Goal: Task Accomplishment & Management: Use online tool/utility

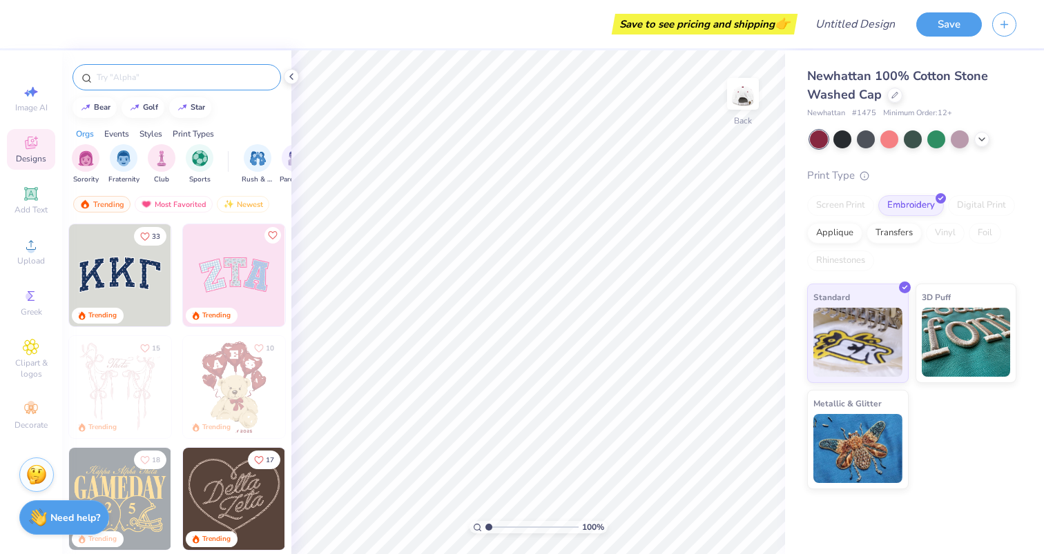
click at [151, 78] on input "text" at bounding box center [183, 77] width 177 height 14
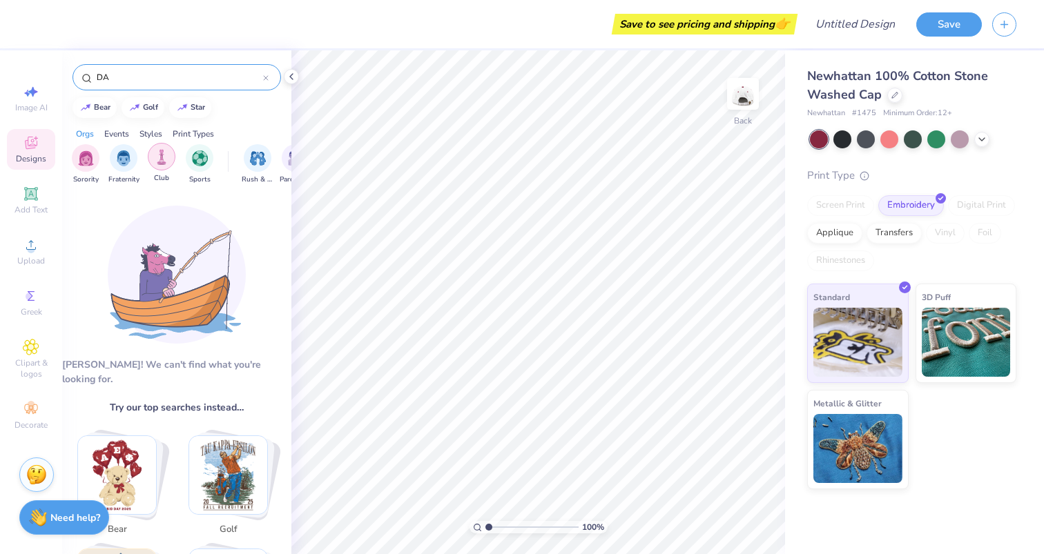
type input "D"
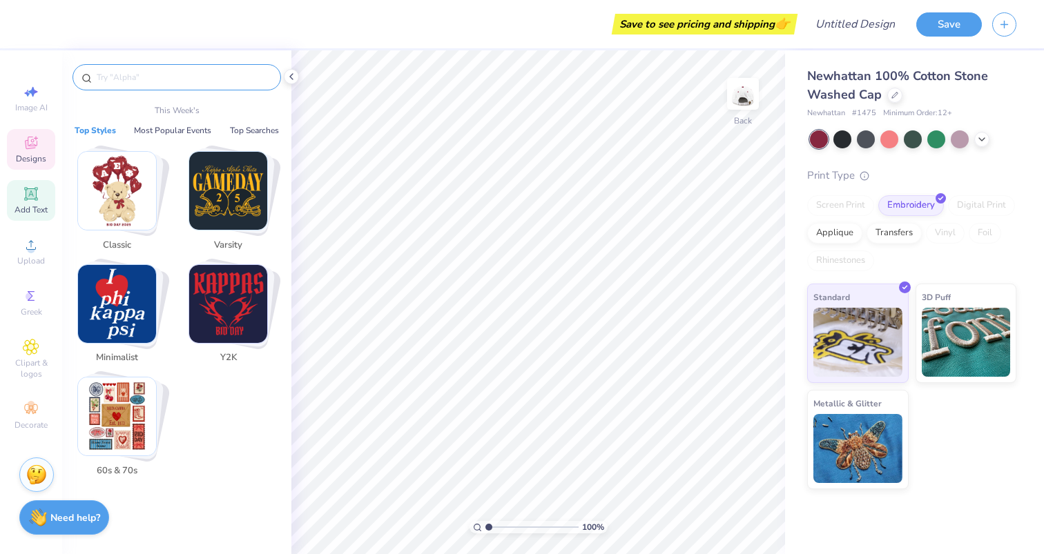
click at [27, 195] on icon at bounding box center [31, 193] width 10 height 10
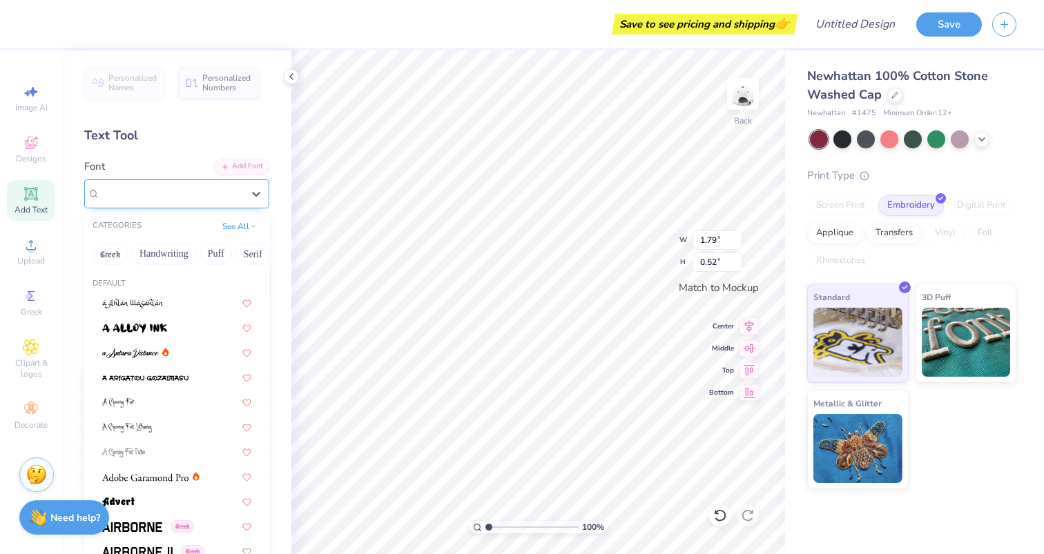
click at [177, 190] on div "Super Dream" at bounding box center [171, 193] width 145 height 21
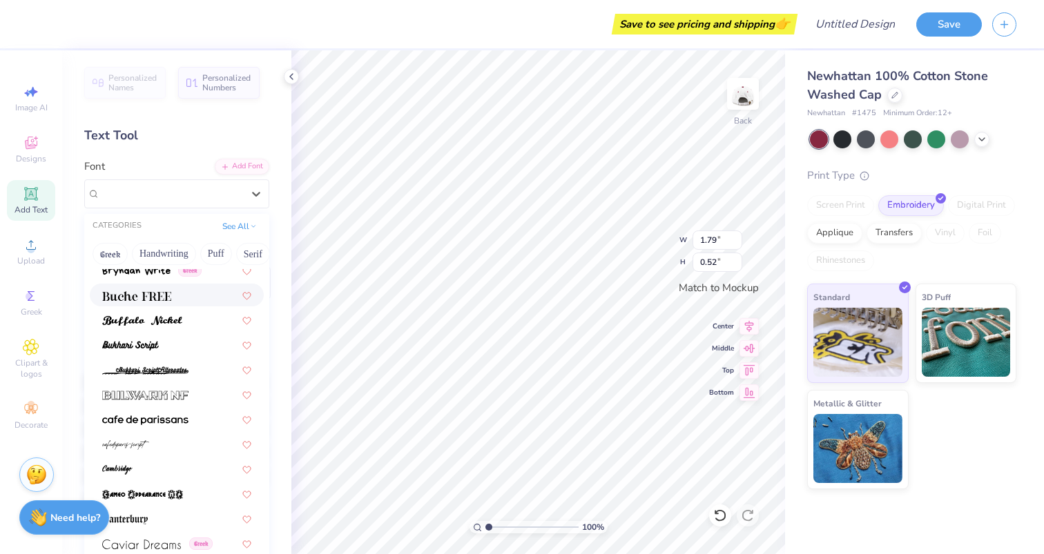
scroll to position [1253, 0]
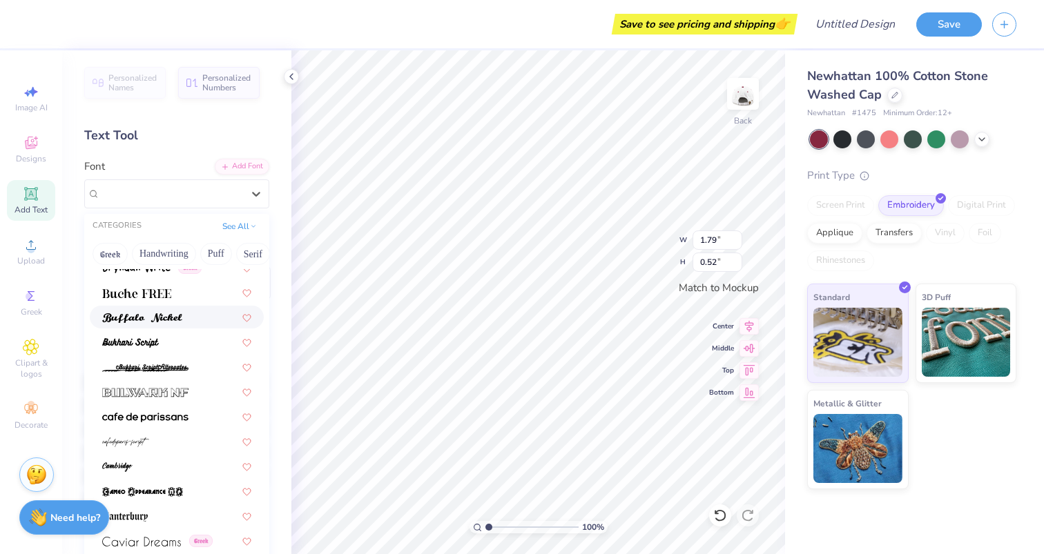
click at [170, 310] on span at bounding box center [142, 317] width 80 height 14
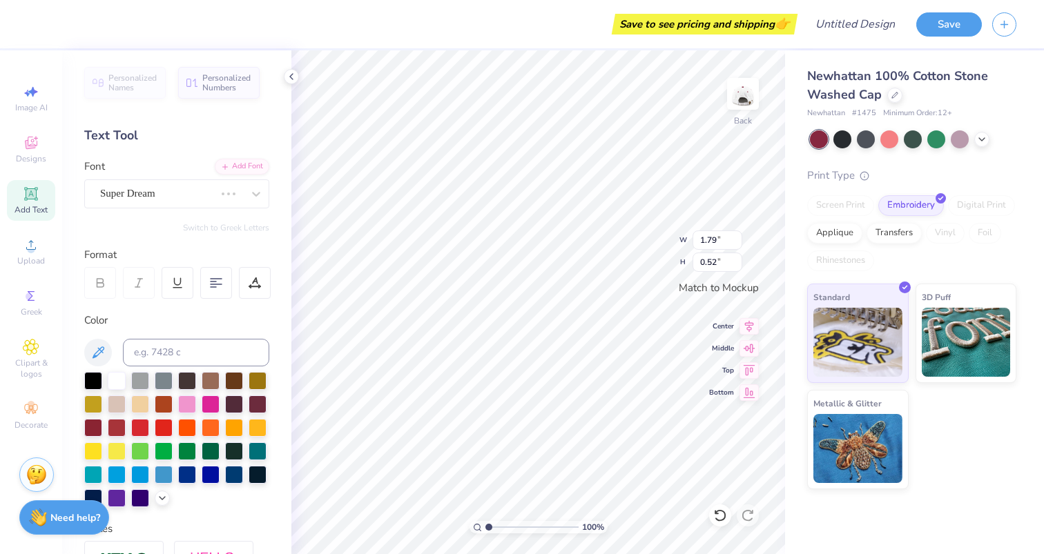
type input "1.86"
type input "0.53"
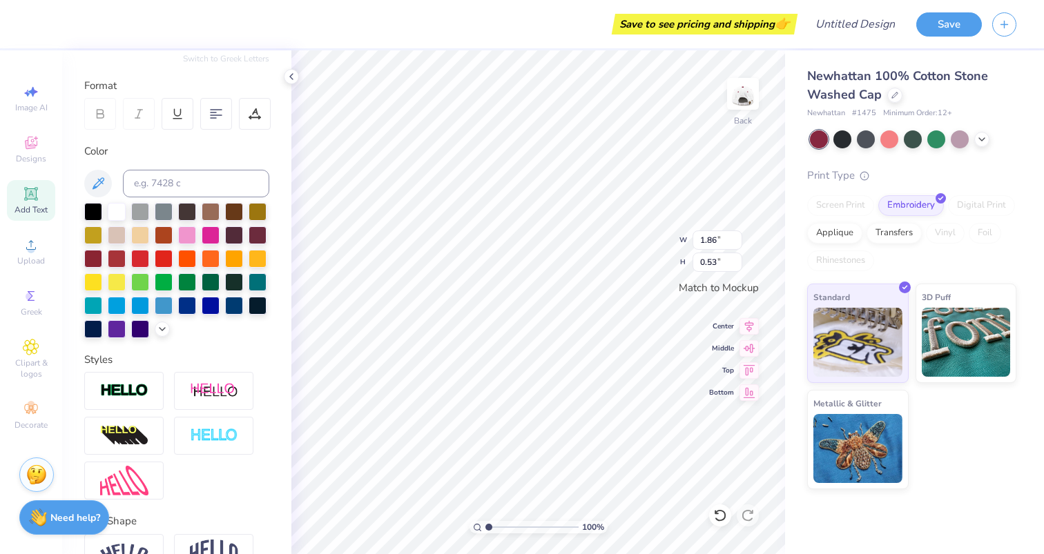
scroll to position [248, 0]
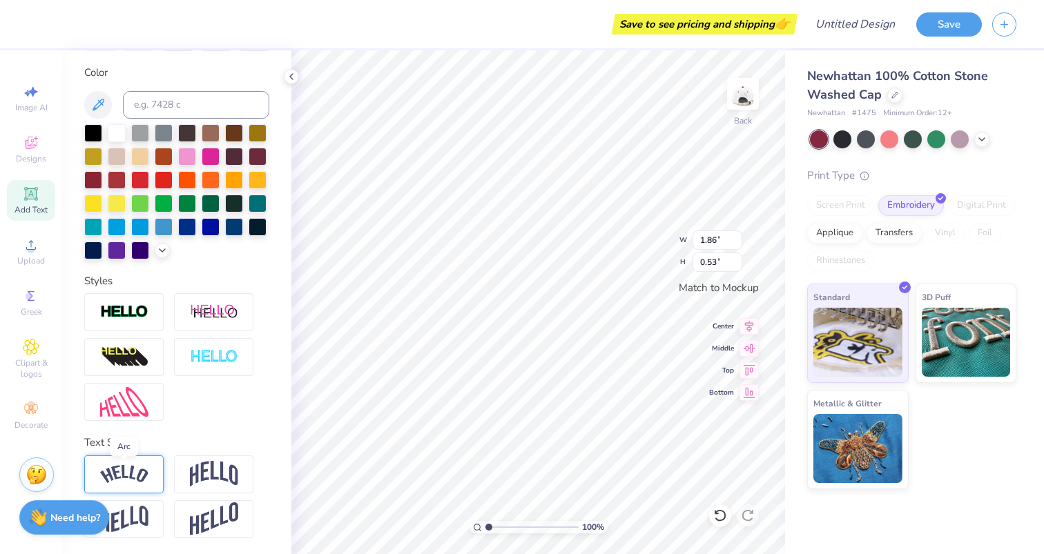
click at [130, 475] on img at bounding box center [124, 474] width 48 height 19
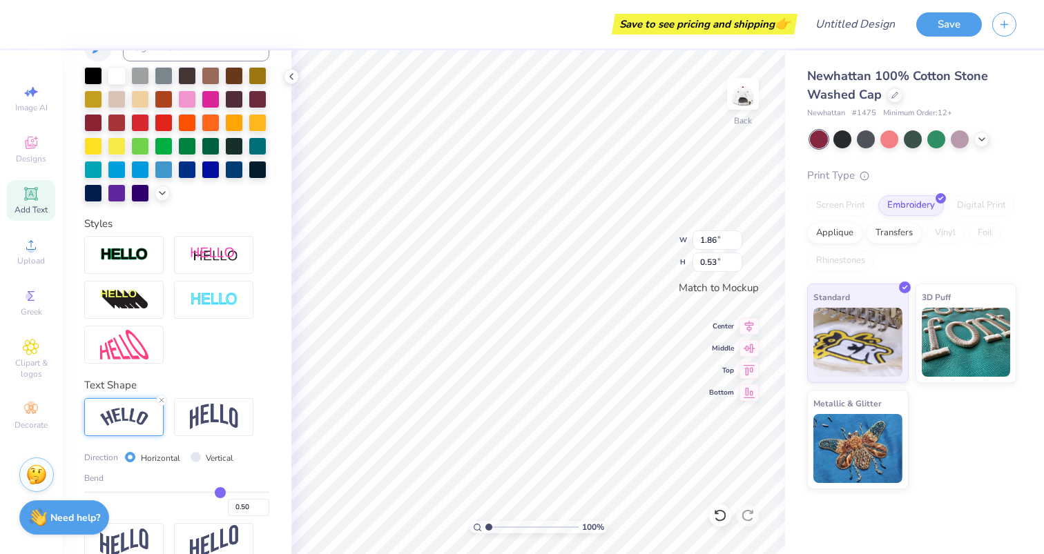
scroll to position [0, 2]
type textarea "DAEDALUS"
click at [109, 417] on img at bounding box center [124, 417] width 48 height 19
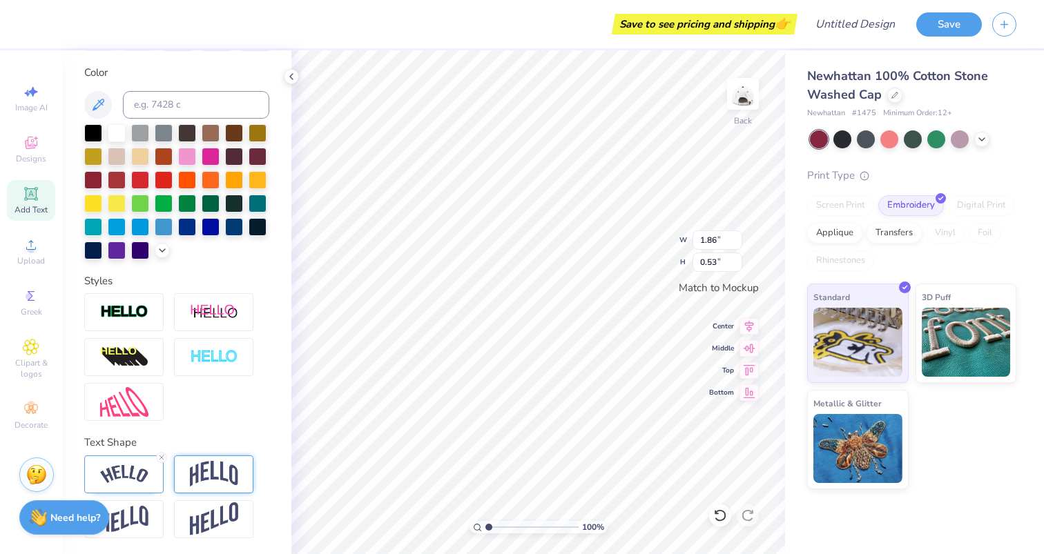
click at [184, 478] on div at bounding box center [213, 475] width 79 height 38
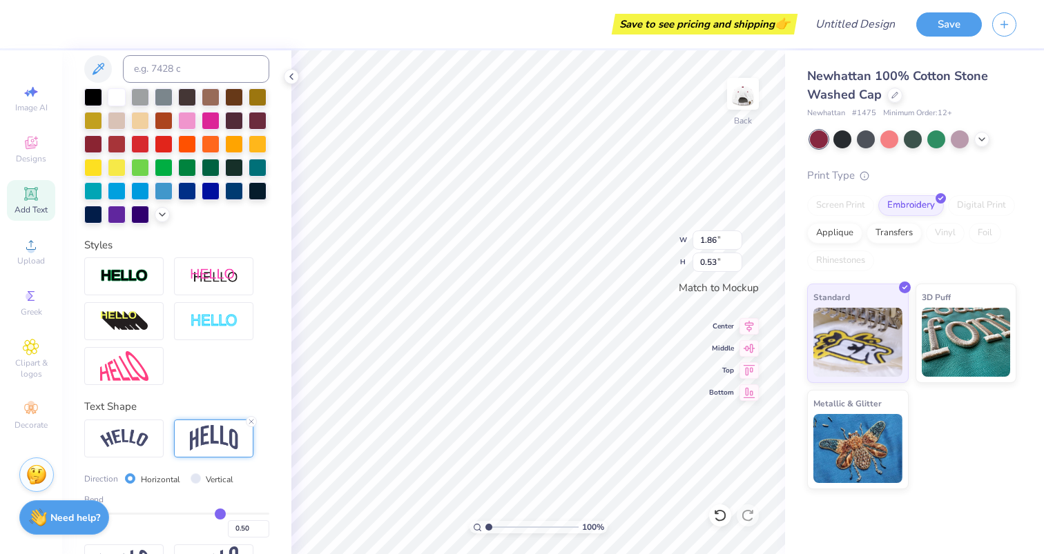
scroll to position [329, 0]
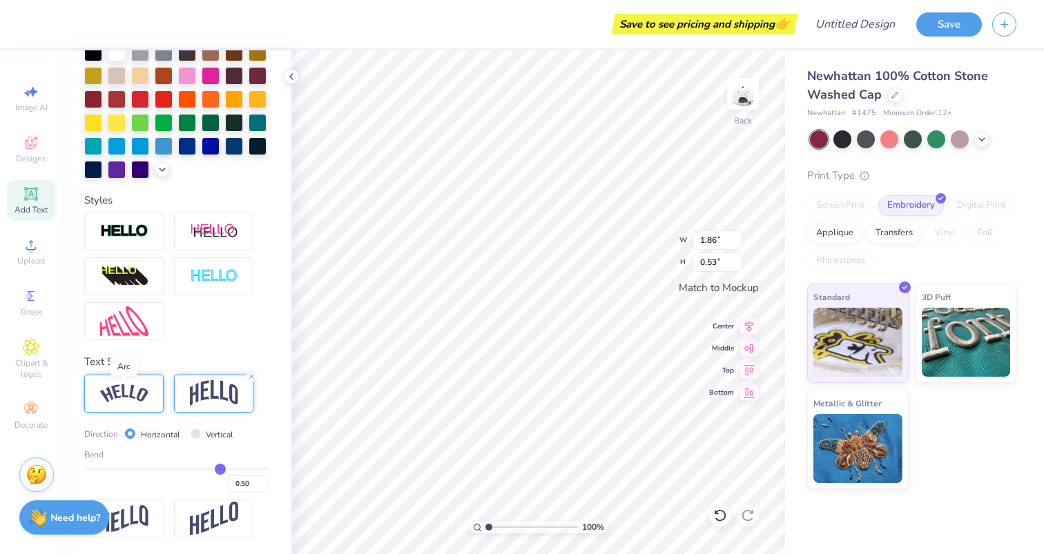
click at [123, 385] on img at bounding box center [124, 393] width 48 height 19
click at [136, 390] on img at bounding box center [124, 393] width 48 height 19
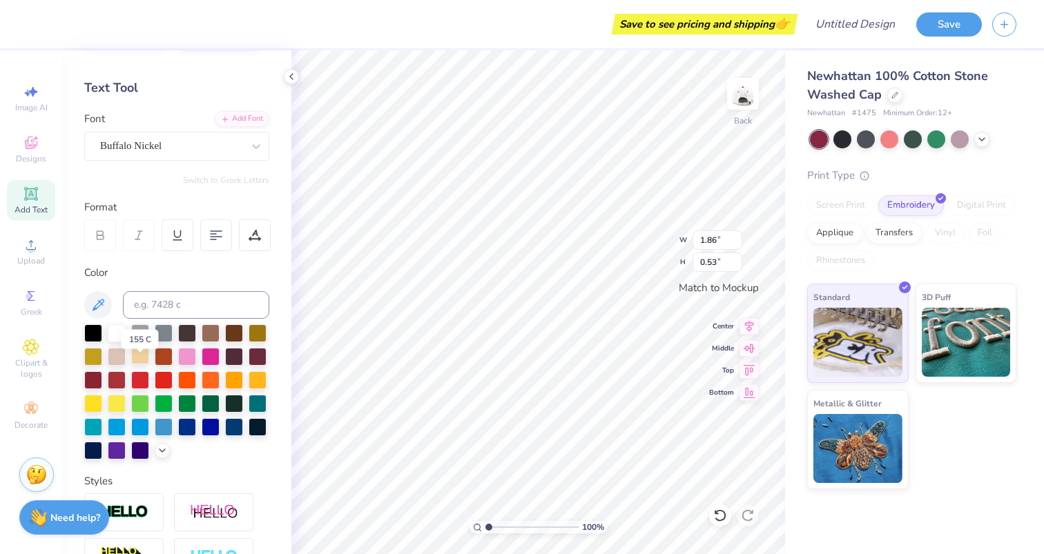
scroll to position [64, 0]
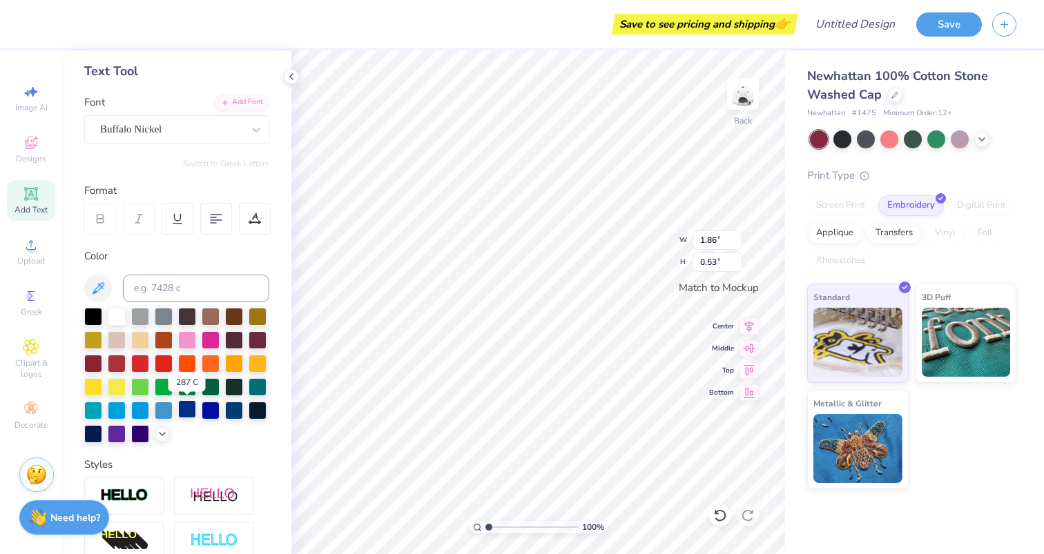
click at [190, 411] on div at bounding box center [187, 409] width 18 height 18
click at [232, 410] on div at bounding box center [234, 409] width 18 height 18
click at [179, 131] on div "Buffalo Nickel" at bounding box center [171, 129] width 145 height 21
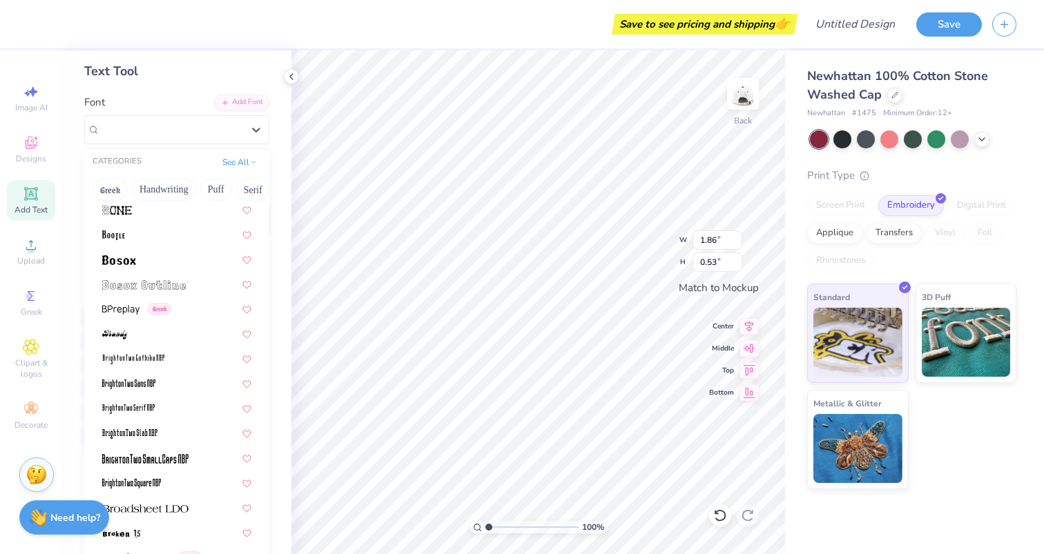
scroll to position [887, 0]
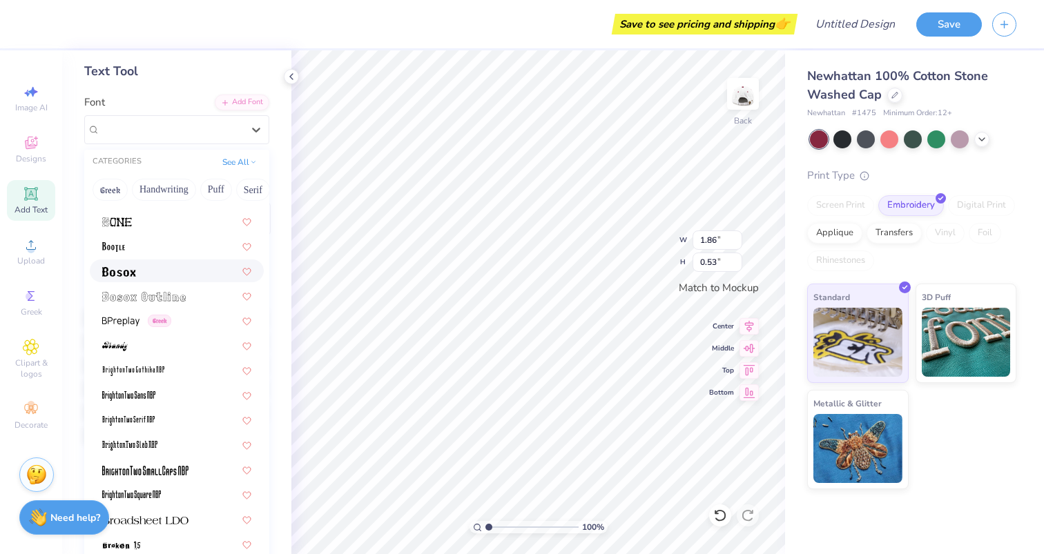
click at [127, 267] on img at bounding box center [119, 272] width 34 height 10
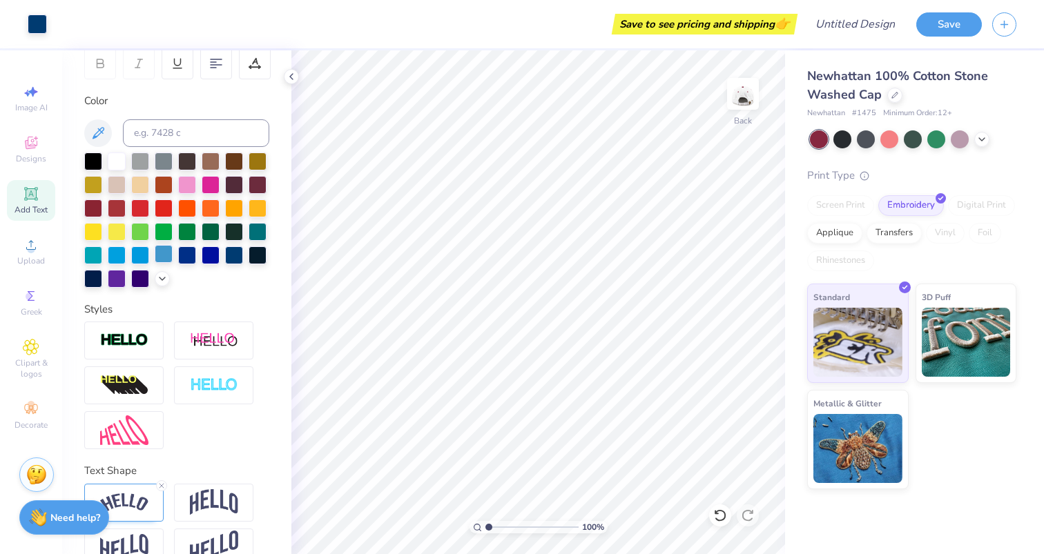
scroll to position [248, 0]
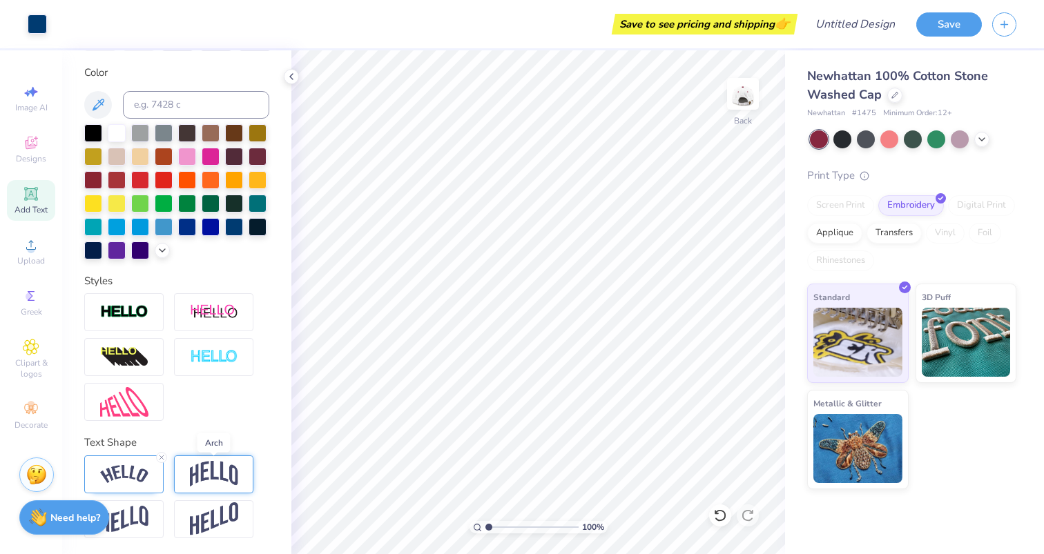
click at [197, 478] on img at bounding box center [214, 474] width 48 height 26
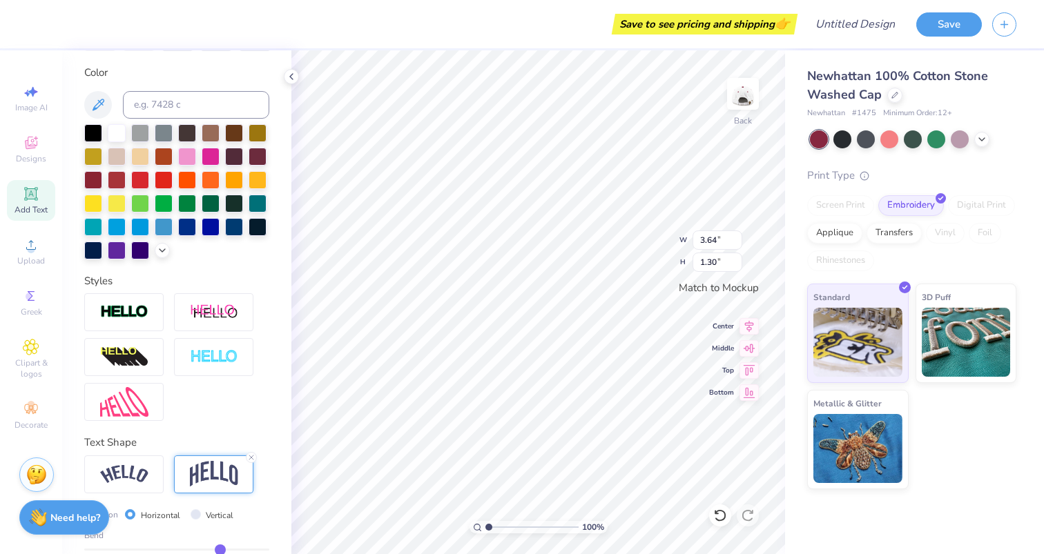
type input "3.64"
type input "1.30"
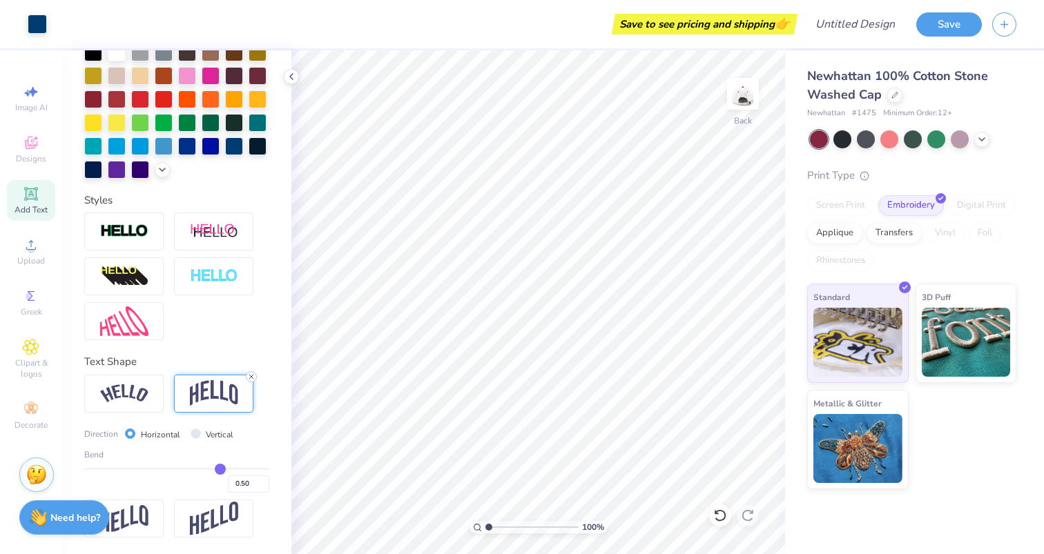
click at [251, 374] on icon at bounding box center [251, 377] width 8 height 8
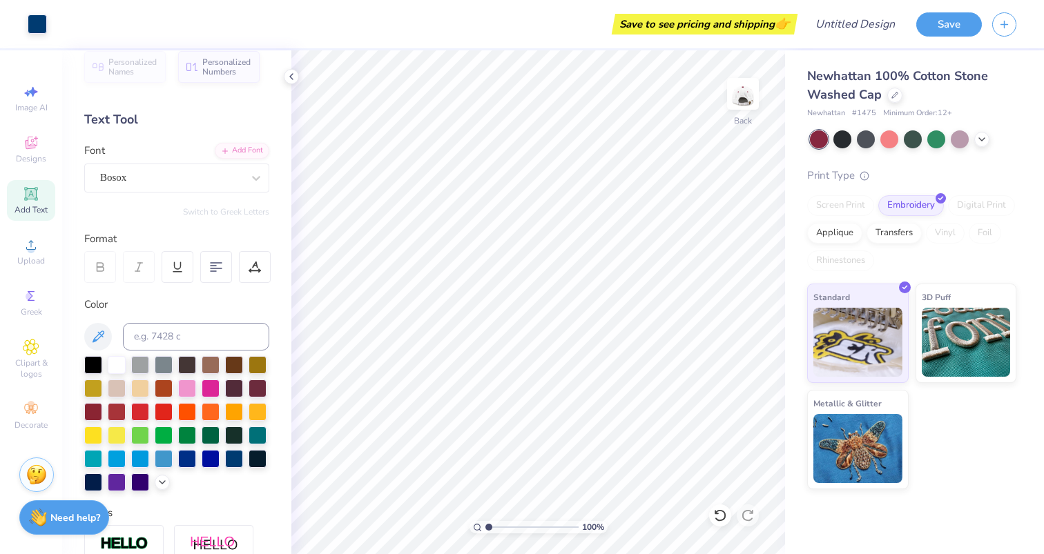
scroll to position [0, 0]
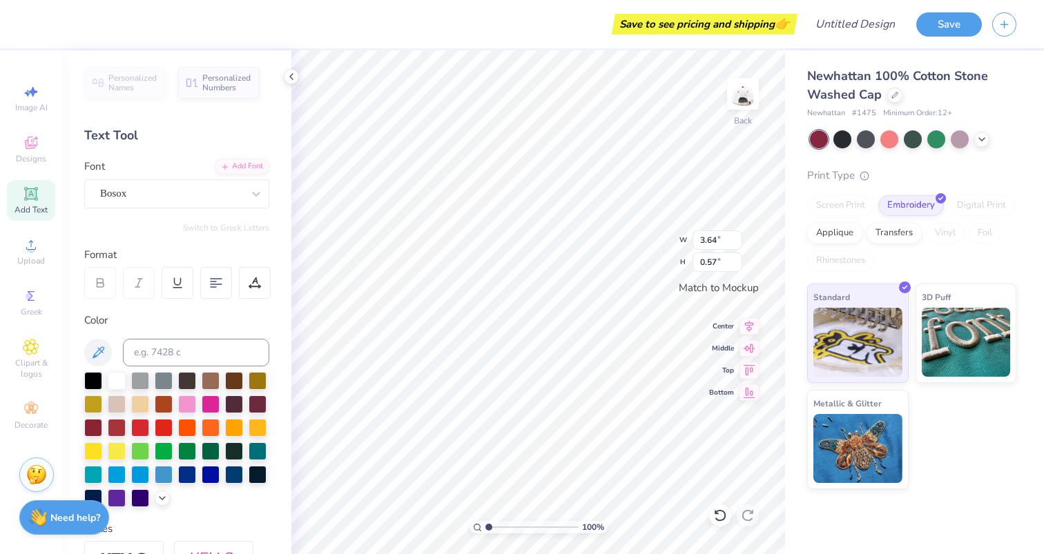
type input "3.96"
type input "0.62"
type input "4.21"
type input "0.66"
click at [985, 137] on icon at bounding box center [981, 138] width 11 height 11
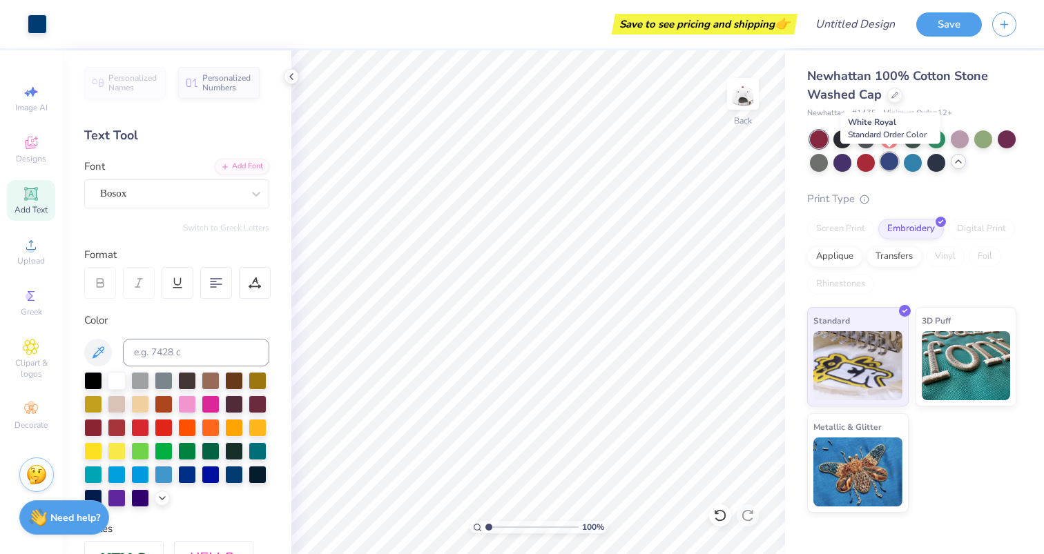
click at [890, 159] on div at bounding box center [889, 162] width 18 height 18
click at [95, 425] on div at bounding box center [93, 427] width 18 height 18
click at [862, 138] on div at bounding box center [866, 138] width 18 height 18
click at [892, 164] on div at bounding box center [889, 162] width 18 height 18
click at [908, 160] on div at bounding box center [913, 162] width 18 height 18
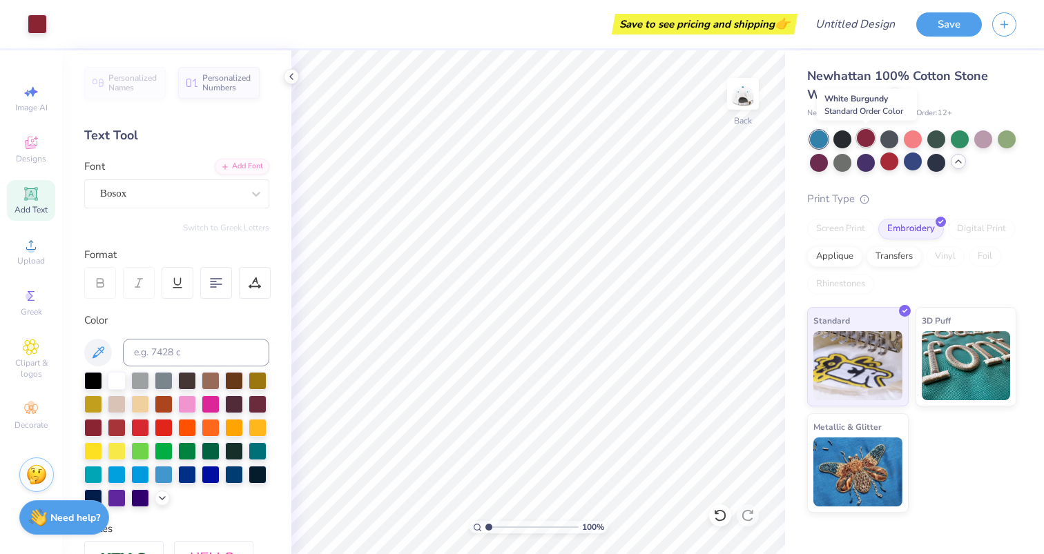
click at [865, 137] on div at bounding box center [866, 138] width 18 height 18
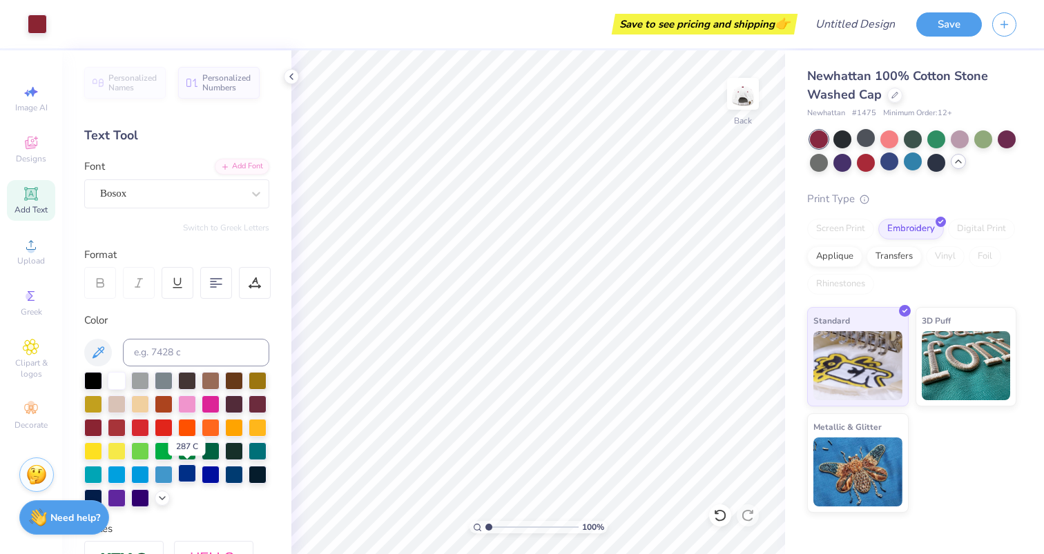
click at [193, 472] on div at bounding box center [187, 474] width 18 height 18
click at [235, 469] on div at bounding box center [234, 474] width 18 height 18
click at [960, 26] on button "Save" at bounding box center [949, 22] width 66 height 24
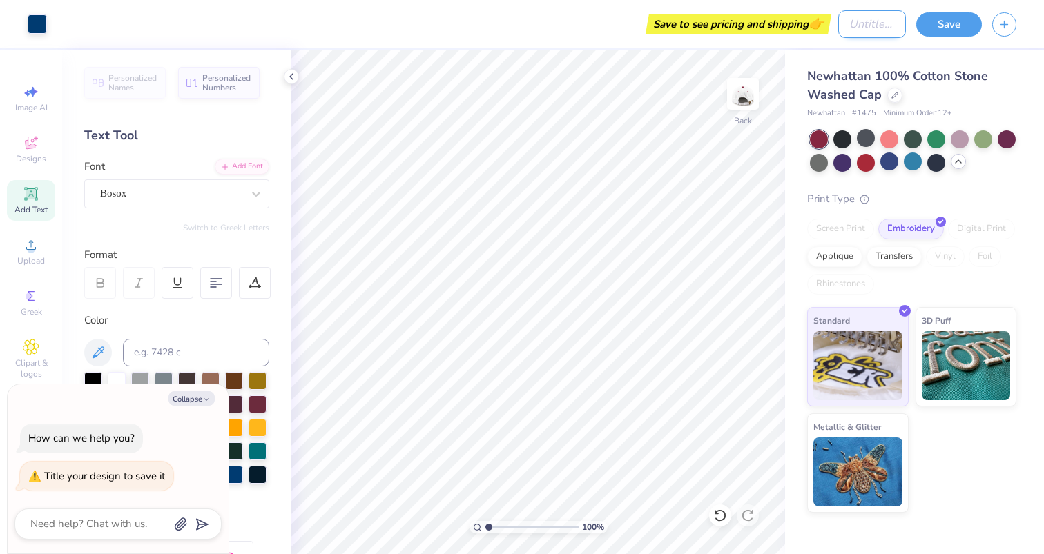
type textarea "x"
click at [842, 27] on input "Design Title" at bounding box center [872, 24] width 68 height 28
type input "D"
type textarea "x"
type input "DA"
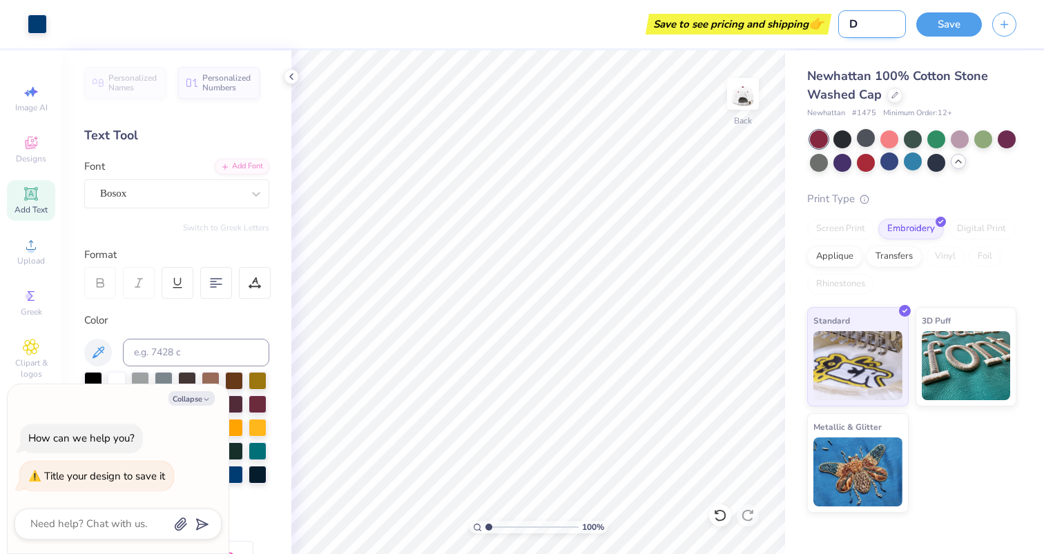
type textarea "x"
type input "DAE"
type textarea "x"
type input "DAED"
type textarea "x"
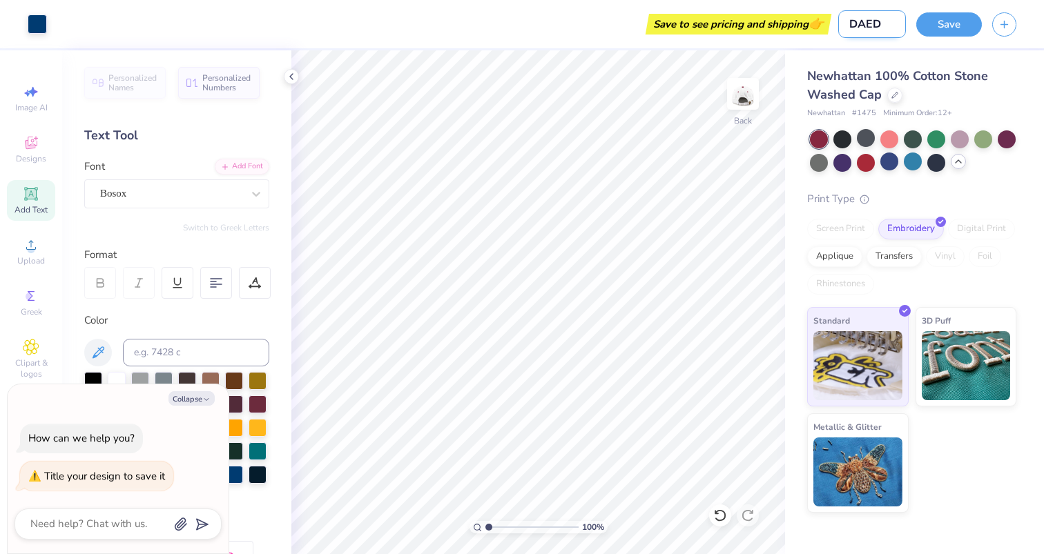
type input "DAEDA"
type textarea "x"
type input "DAEDAL"
type textarea "x"
type input "DAEDALU"
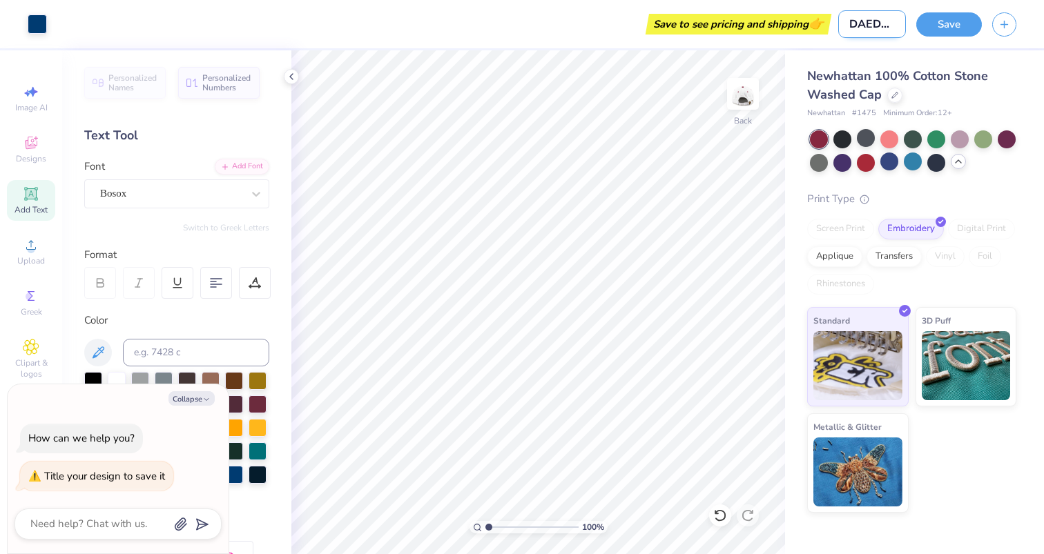
type textarea "x"
type input "DAEDALUS"
type textarea "x"
type input "DAEDALUS"
type textarea "x"
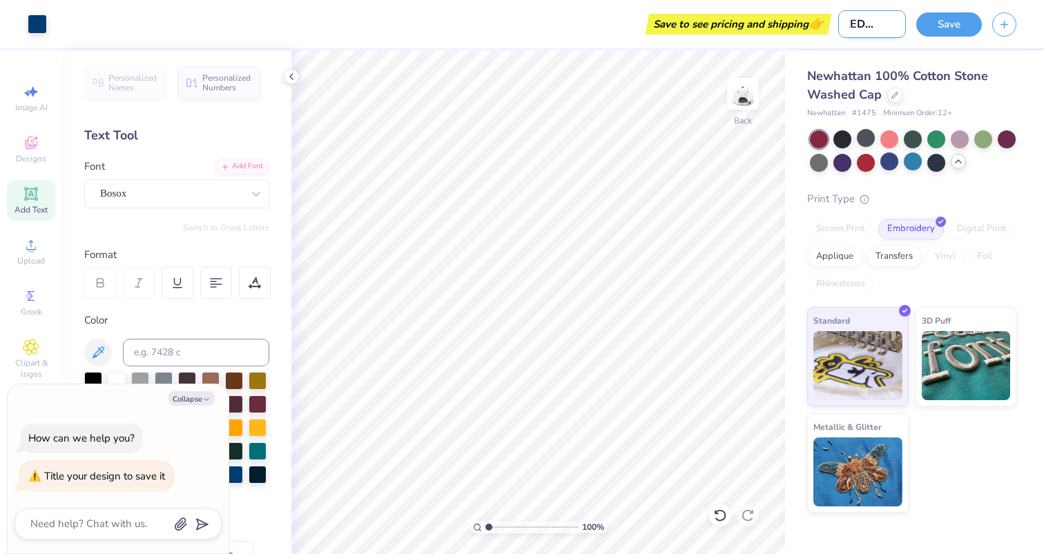
type input "DAEDALUS H"
type textarea "x"
type input "DAEDALUS HA"
type textarea "x"
type input "DAEDALUS HAT"
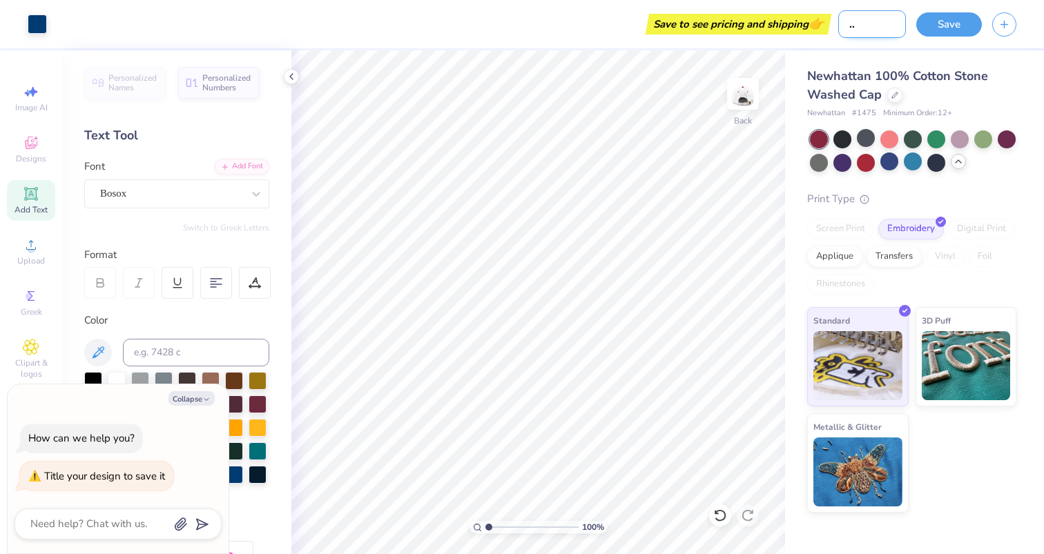
type textarea "x"
type input "DAEDALUS HAT"
click at [945, 22] on button "Save" at bounding box center [949, 22] width 66 height 24
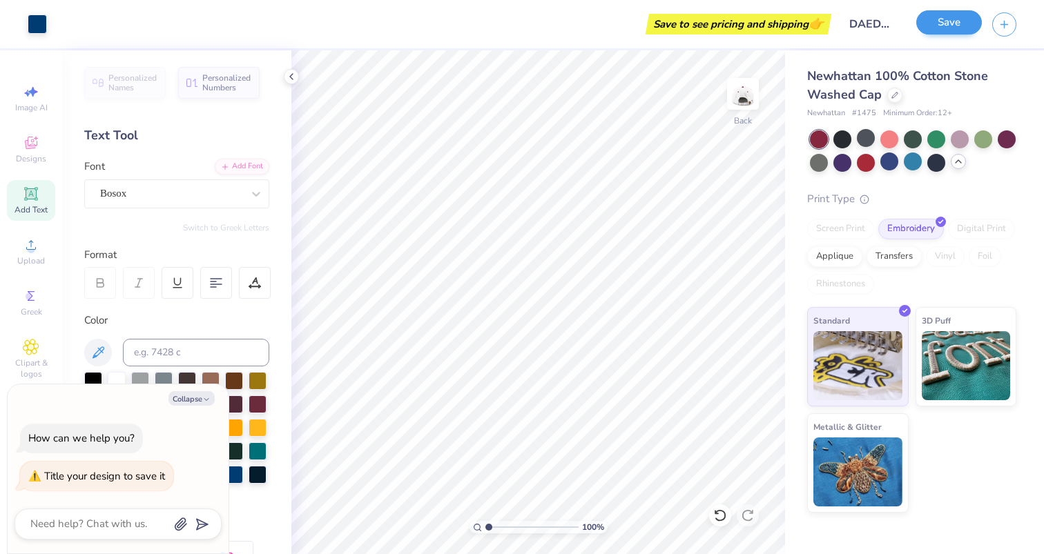
type textarea "x"
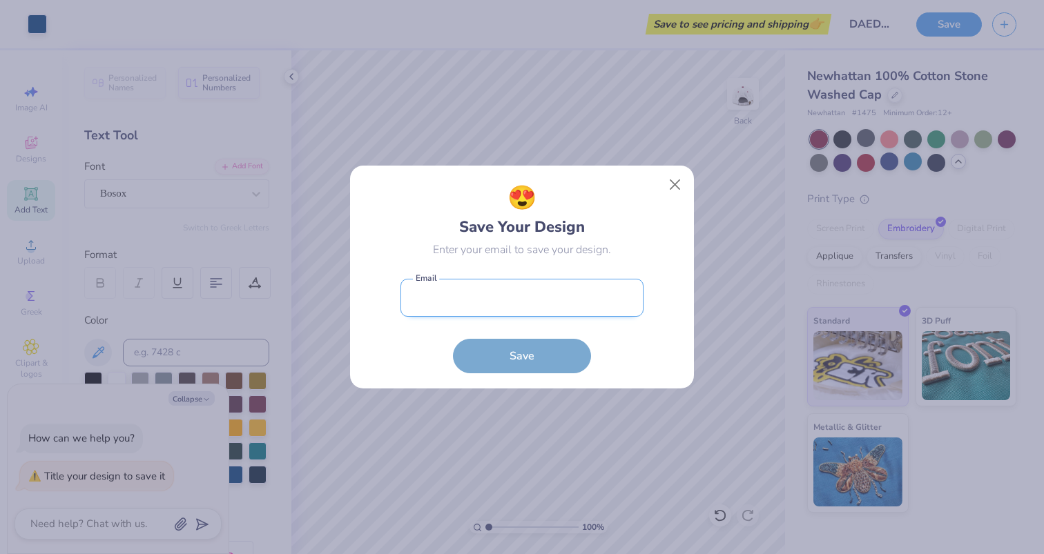
click at [469, 308] on input "email" at bounding box center [521, 298] width 243 height 38
type input "[EMAIL_ADDRESS][DOMAIN_NAME]"
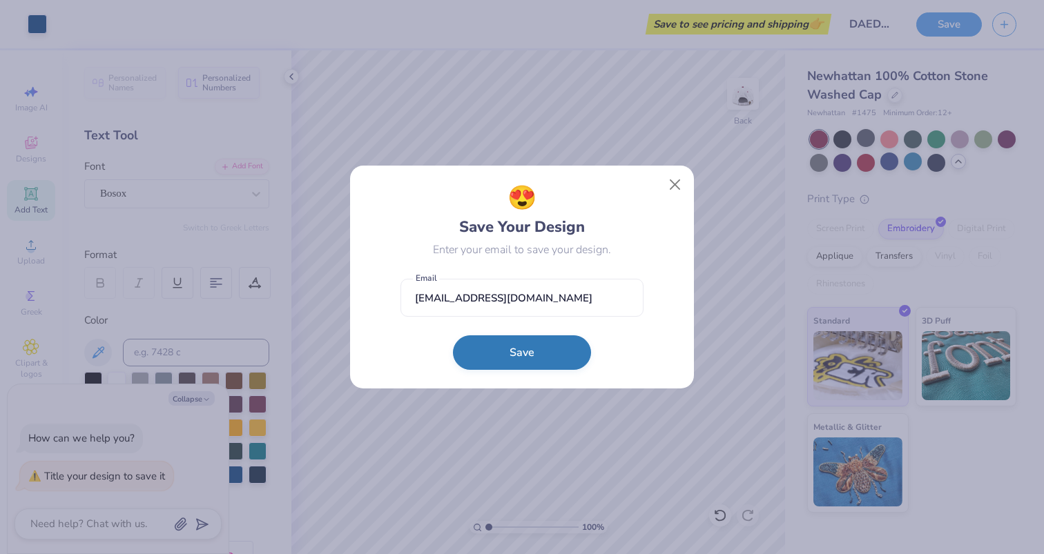
click at [516, 360] on button "Save" at bounding box center [522, 352] width 138 height 35
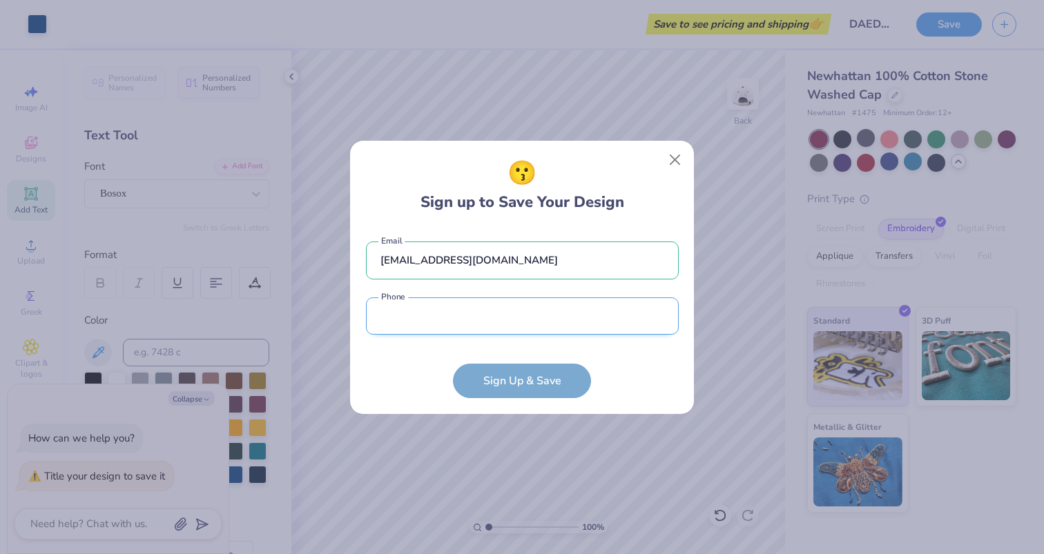
click at [407, 316] on input "tel" at bounding box center [522, 316] width 313 height 38
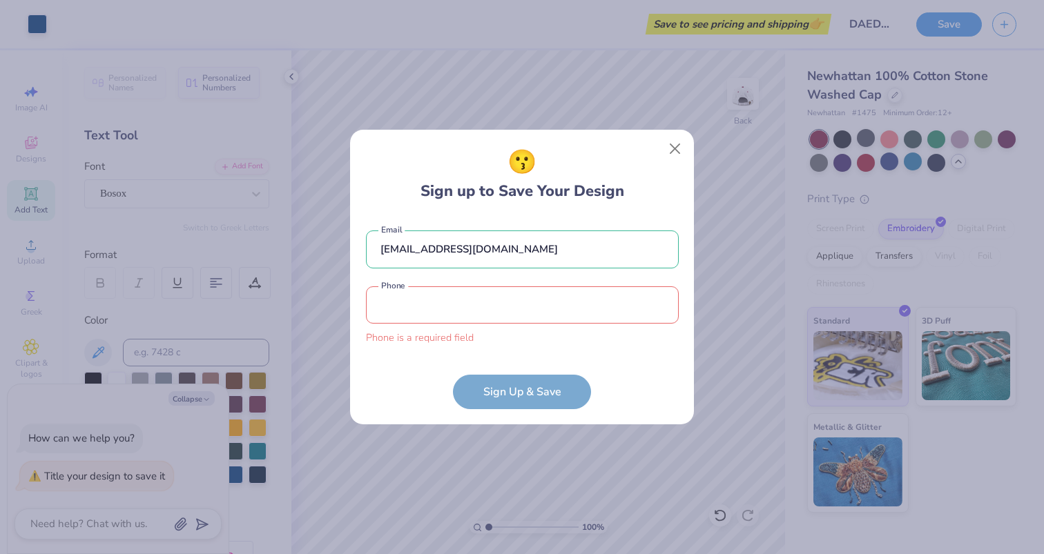
click at [503, 377] on form "[EMAIL_ADDRESS][DOMAIN_NAME] Email Phone is a required field Phone Sign Up & Sa…" at bounding box center [522, 313] width 313 height 193
click at [469, 306] on input "tel" at bounding box center [522, 305] width 313 height 38
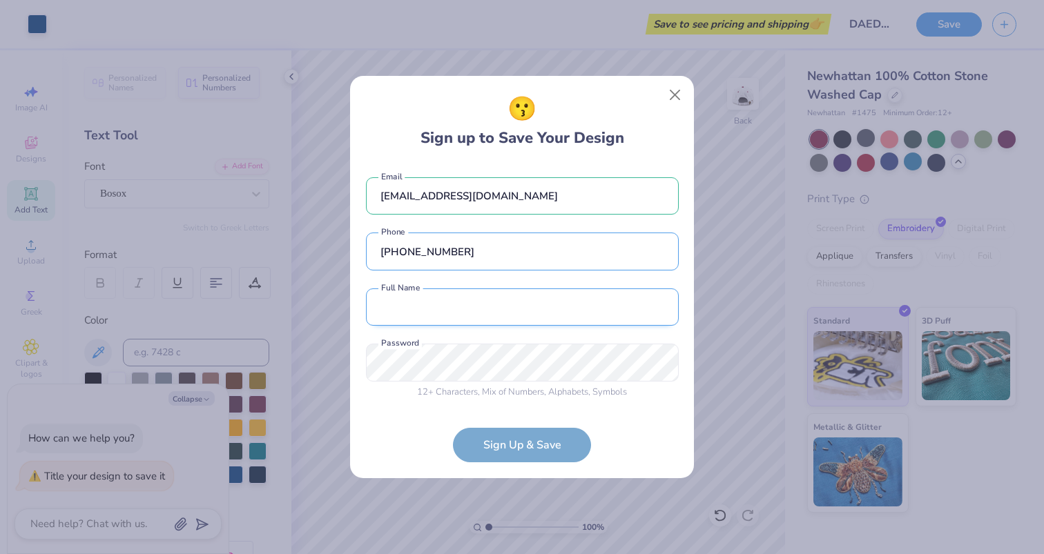
type input "[PHONE_NUMBER]"
click at [513, 315] on input "text" at bounding box center [522, 308] width 313 height 38
type input "[PERSON_NAME]"
type input "[PHONE_NUMBER]"
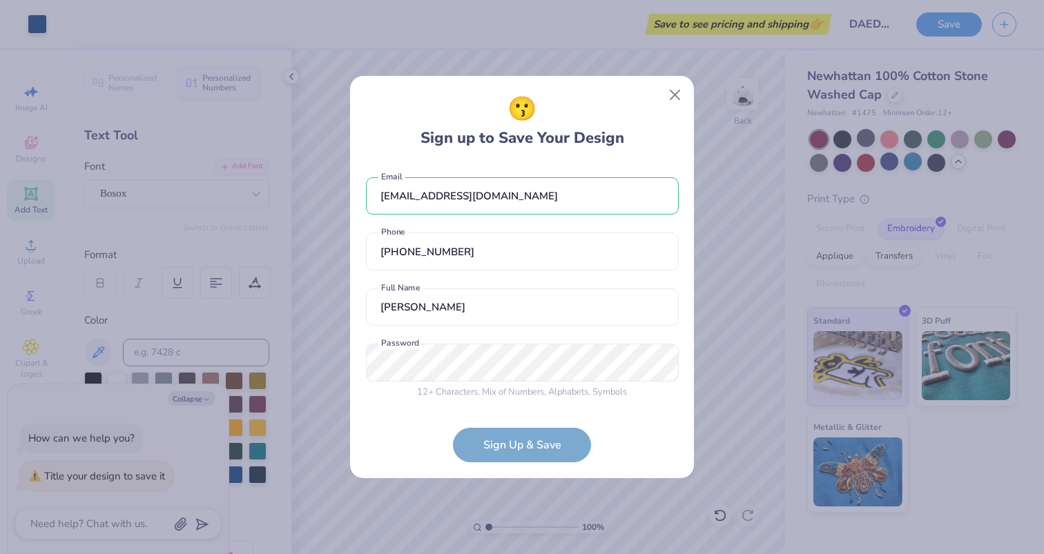
scroll to position [18, 0]
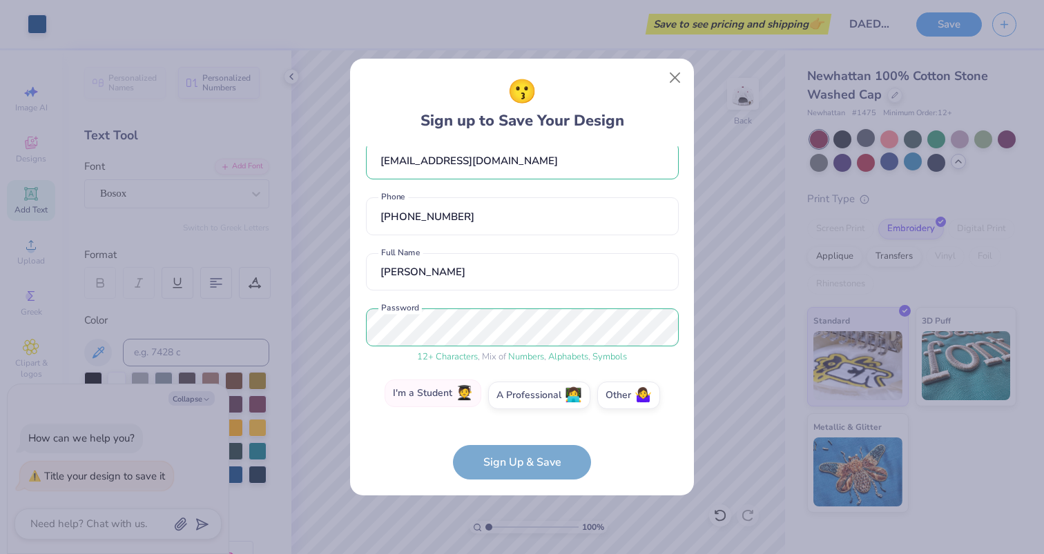
click at [437, 397] on label "I'm a Student 🧑‍🎓" at bounding box center [432, 394] width 97 height 28
click at [518, 413] on input "I'm a Student 🧑‍🎓" at bounding box center [522, 417] width 9 height 9
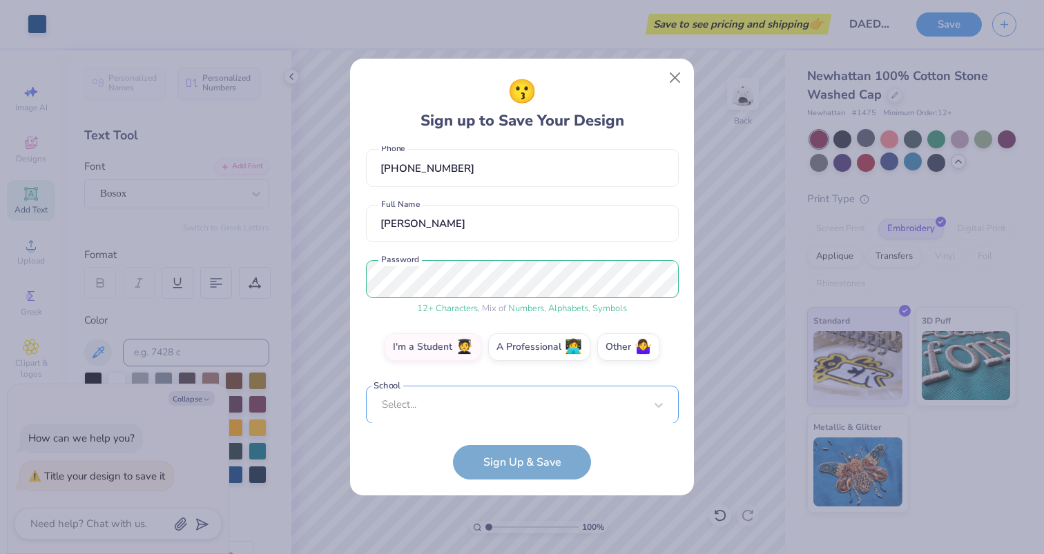
scroll to position [280, 0]
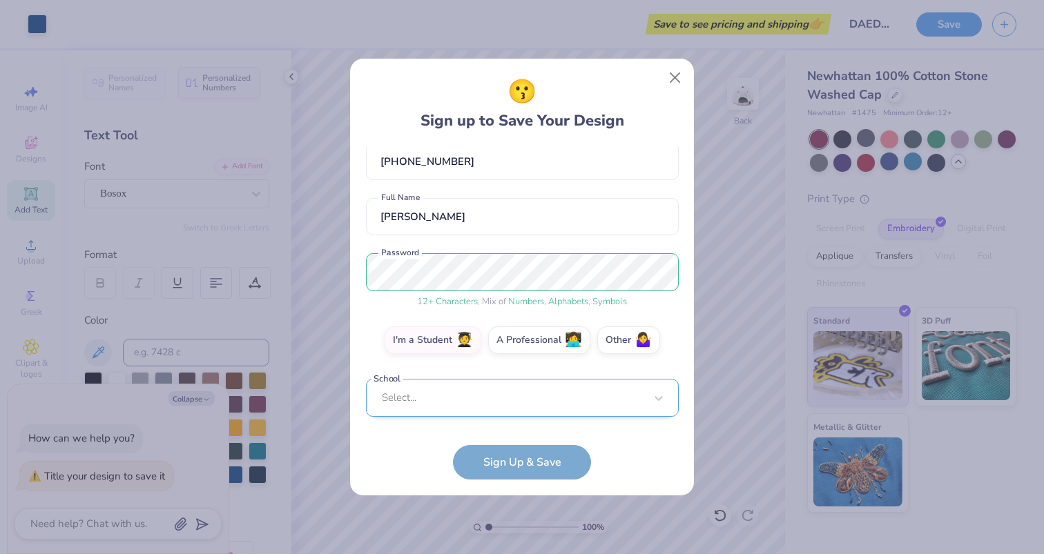
click at [480, 400] on div "Select..." at bounding box center [522, 398] width 313 height 38
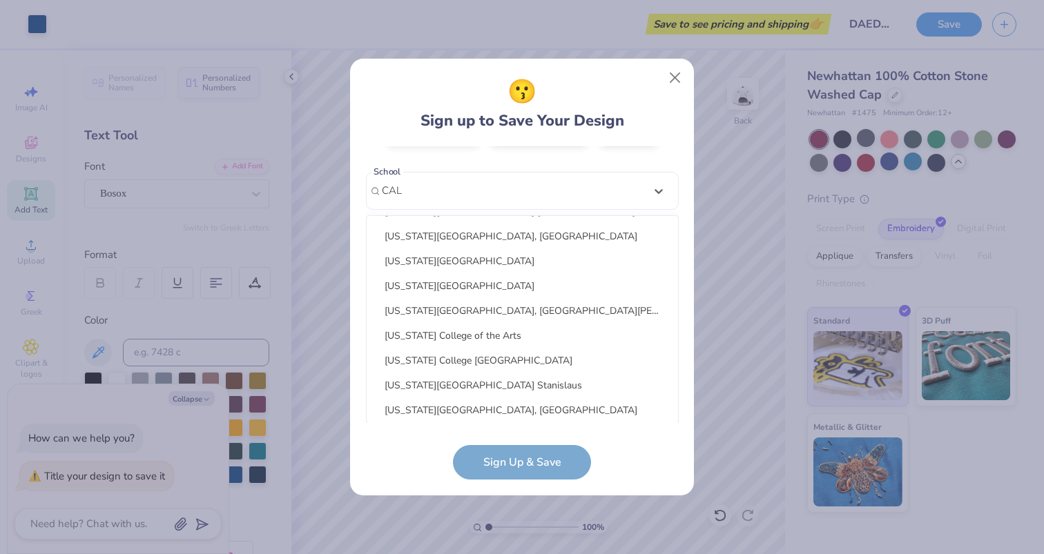
scroll to position [395, 0]
click at [453, 307] on div "[US_STATE][GEOGRAPHIC_DATA], [GEOGRAPHIC_DATA][PERSON_NAME]" at bounding box center [522, 310] width 300 height 23
type input "CAL"
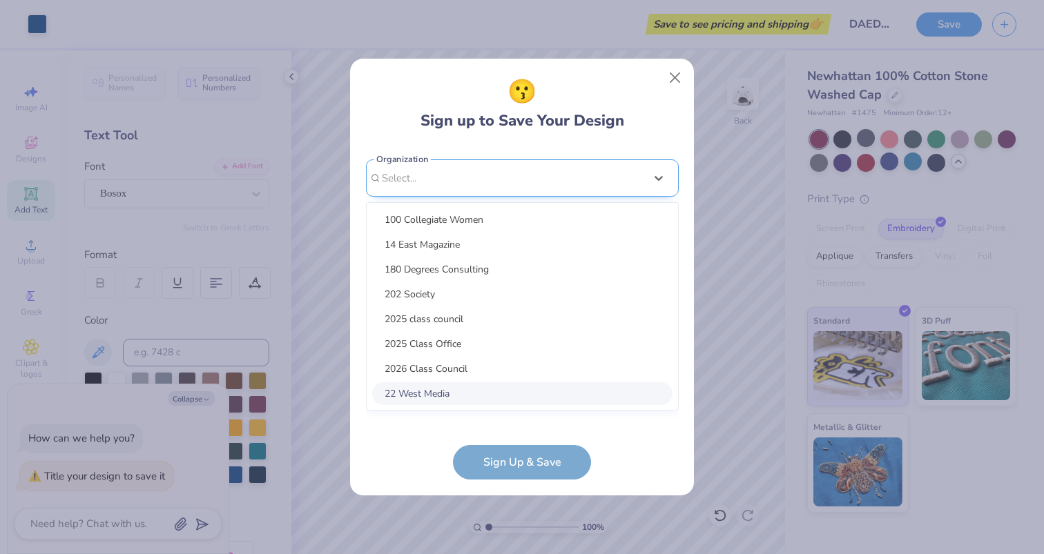
click at [427, 393] on div "option focused, 8 of 15. 15 results available. Use Up and Down to choose option…" at bounding box center [522, 285] width 313 height 252
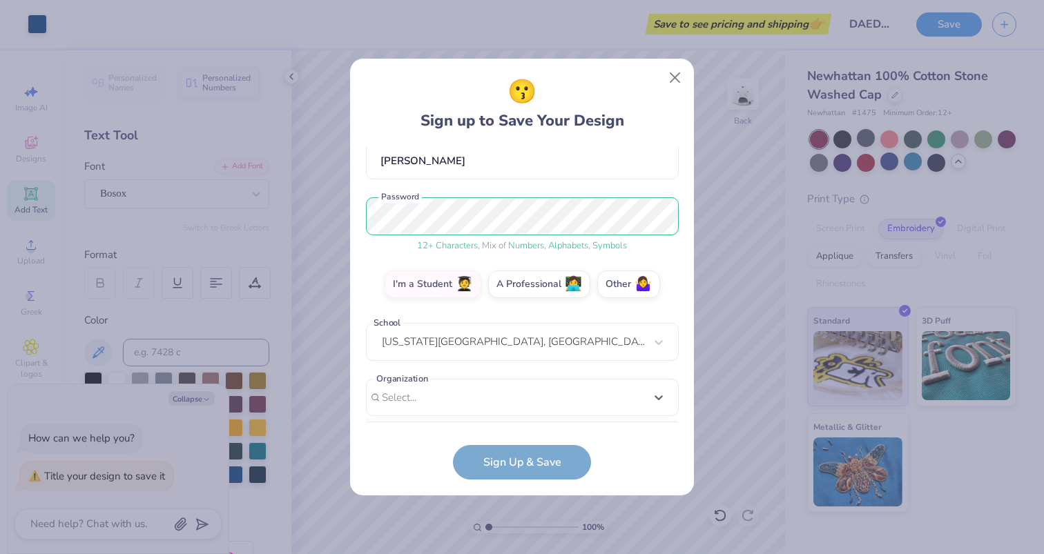
click at [385, 128] on div "😗 Sign up to Save Your Design" at bounding box center [522, 104] width 313 height 58
click at [381, 449] on form "[EMAIL_ADDRESS][DOMAIN_NAME] Email [PHONE_NUMBER] Phone [PERSON_NAME] Full Name…" at bounding box center [522, 313] width 313 height 334
click at [530, 482] on div "😗 Sign up to Save Your Design [EMAIL_ADDRESS][DOMAIN_NAME] Email [PHONE_NUMBER]…" at bounding box center [522, 277] width 344 height 437
click at [527, 472] on form "[EMAIL_ADDRESS][DOMAIN_NAME] Email [PHONE_NUMBER] Phone [PERSON_NAME] Full Name…" at bounding box center [522, 313] width 313 height 334
click at [518, 464] on form "[EMAIL_ADDRESS][DOMAIN_NAME] Email [PHONE_NUMBER] Phone [PERSON_NAME] Full Name…" at bounding box center [522, 313] width 313 height 334
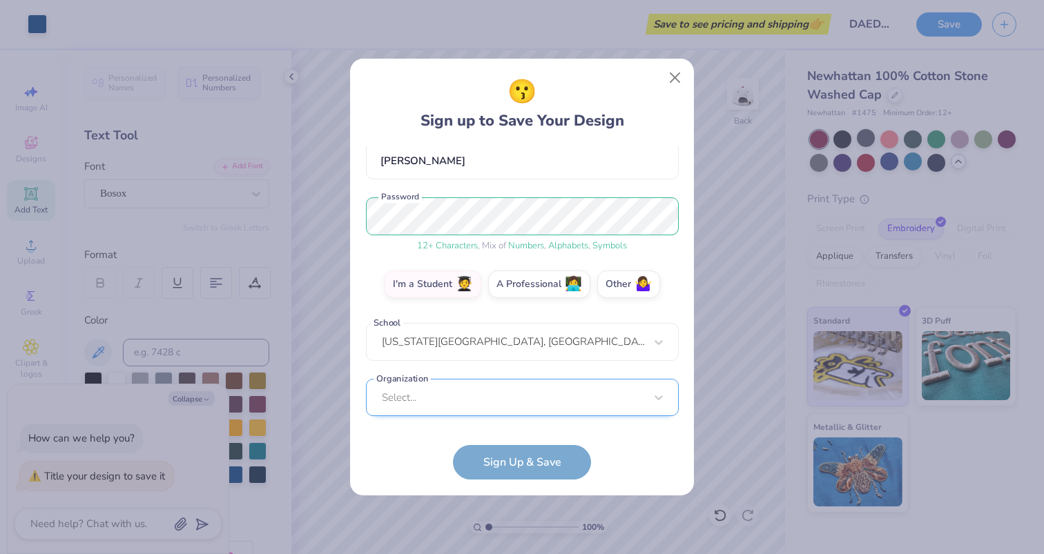
click at [483, 405] on div "Select..." at bounding box center [522, 398] width 313 height 38
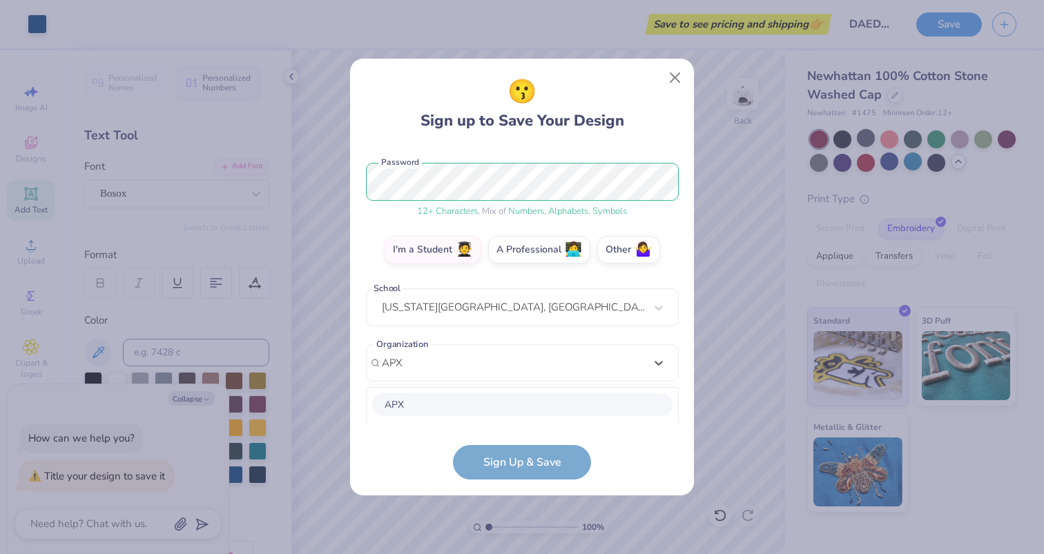
scroll to position [336, 0]
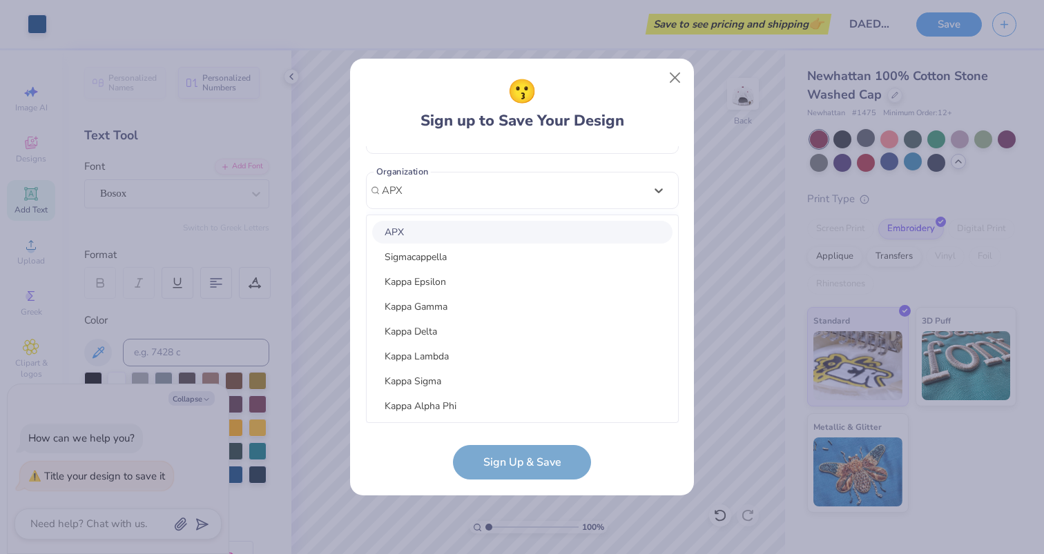
click at [431, 233] on div "APX" at bounding box center [522, 232] width 300 height 23
type input "APX"
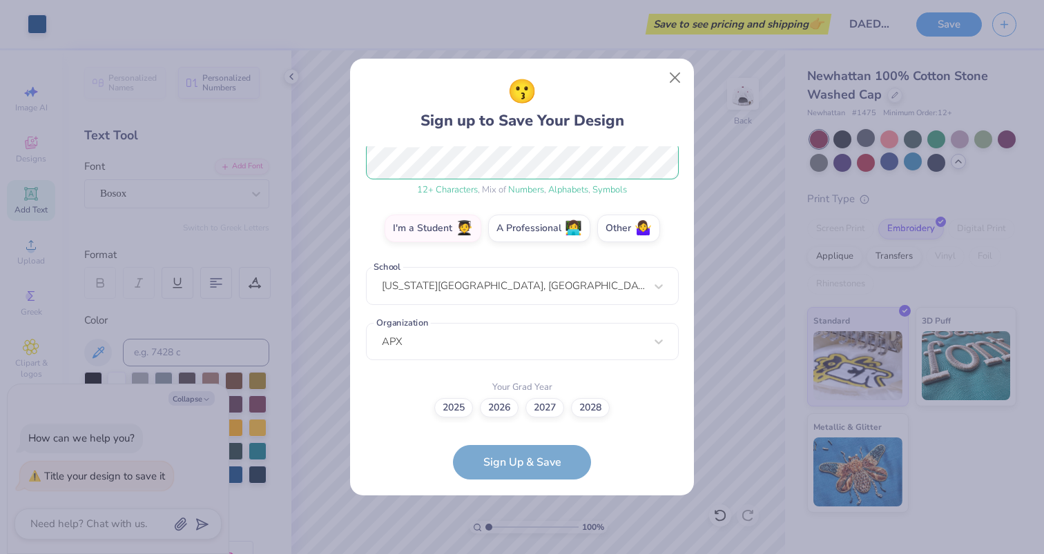
click at [399, 407] on div "2025 2026 2027 2028" at bounding box center [522, 407] width 313 height 19
click at [587, 407] on label "2028" at bounding box center [590, 405] width 39 height 19
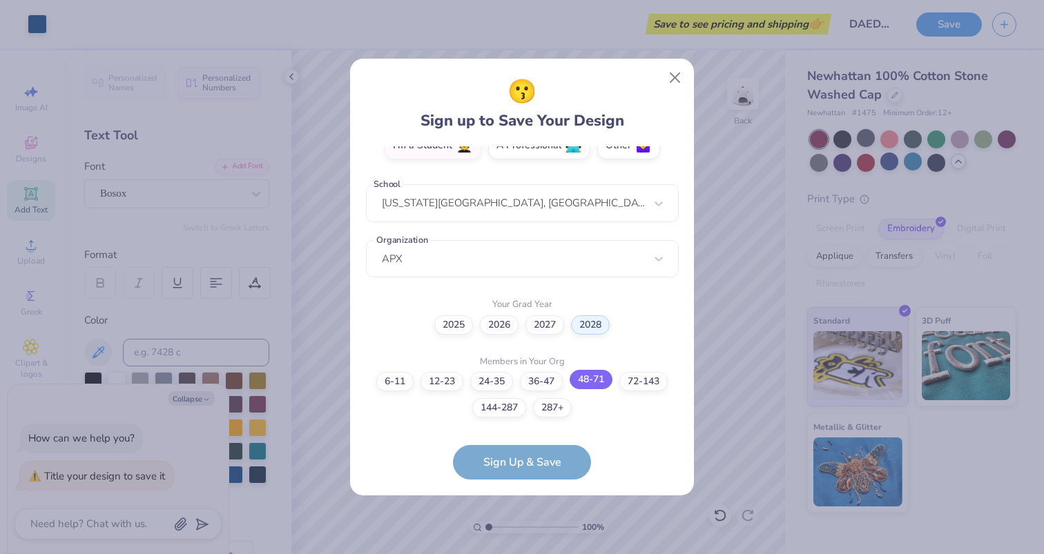
click at [580, 380] on label "48-71" at bounding box center [590, 379] width 43 height 19
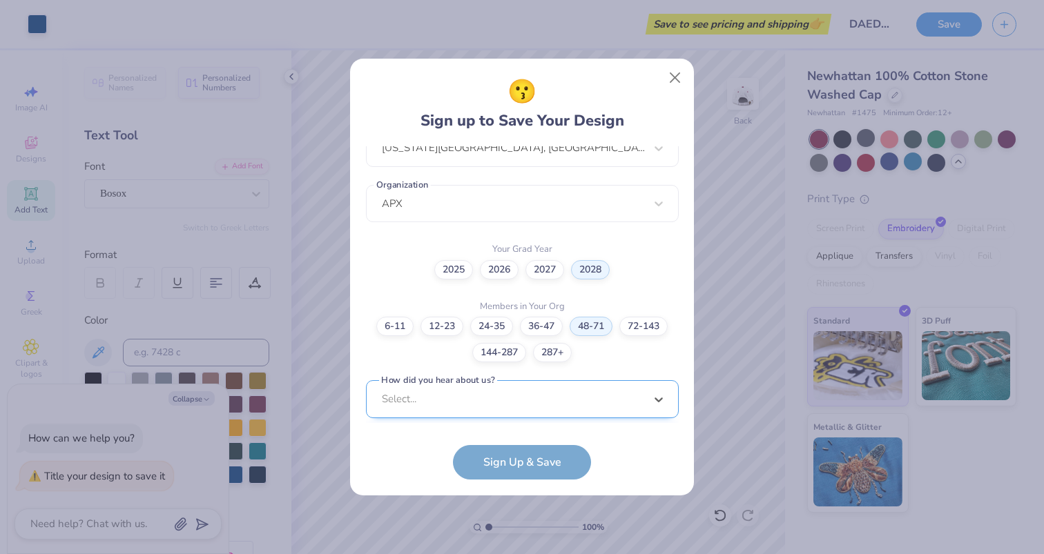
scroll to position [530, 0]
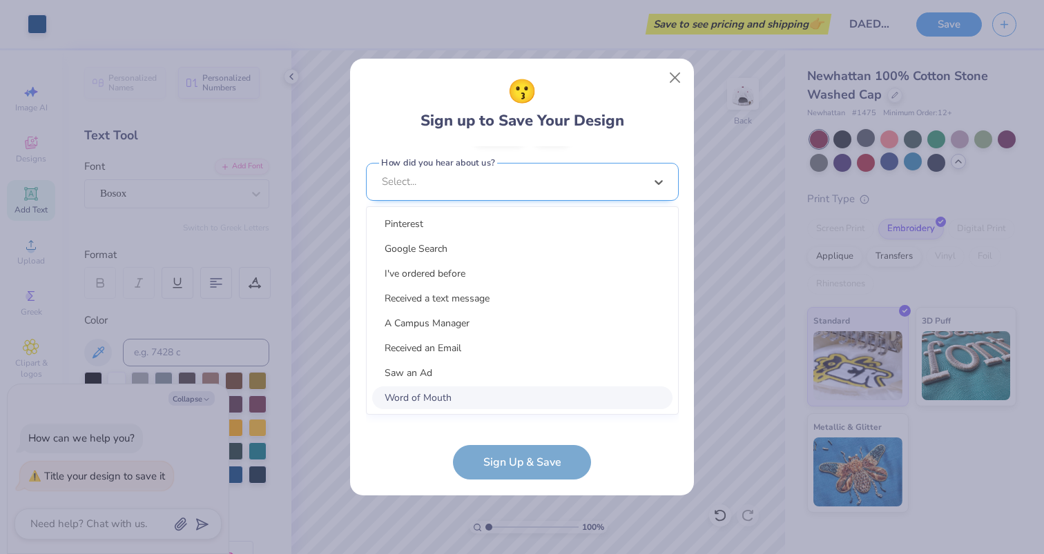
click at [540, 389] on div "option Word of Mouth focused, 8 of 15. 15 results available. Use Up and Down to…" at bounding box center [522, 289] width 313 height 252
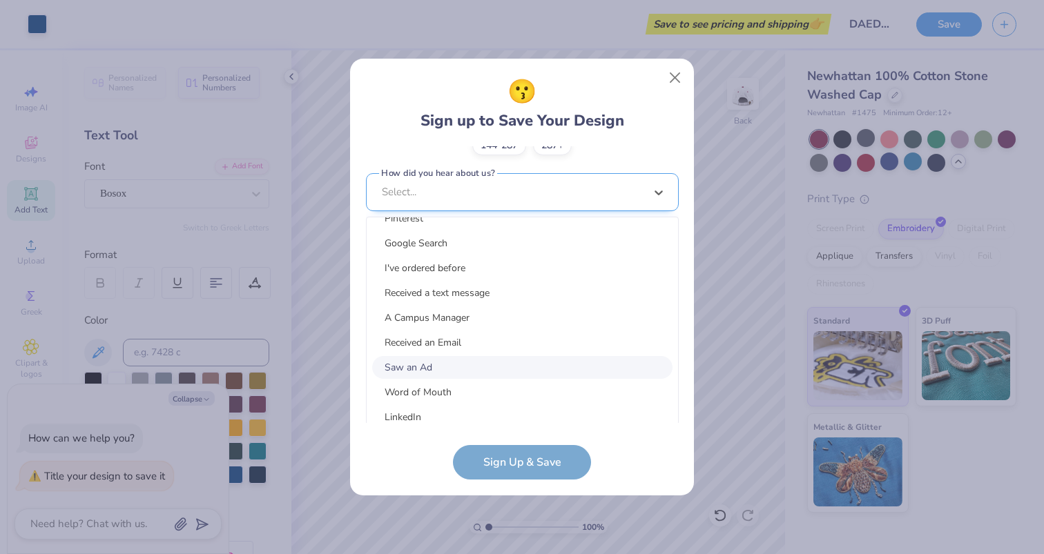
scroll to position [23, 0]
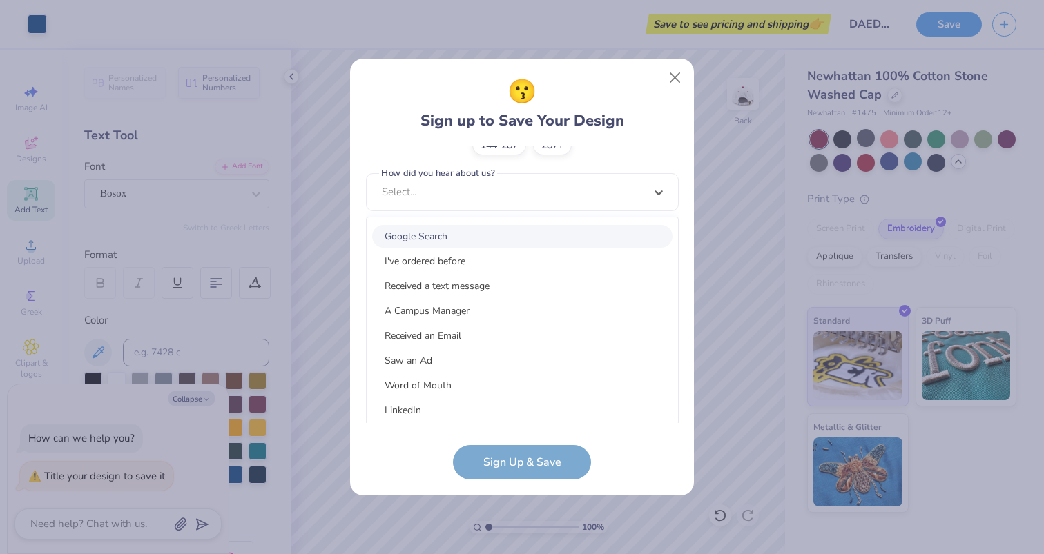
click at [469, 238] on div "Google Search" at bounding box center [522, 236] width 300 height 23
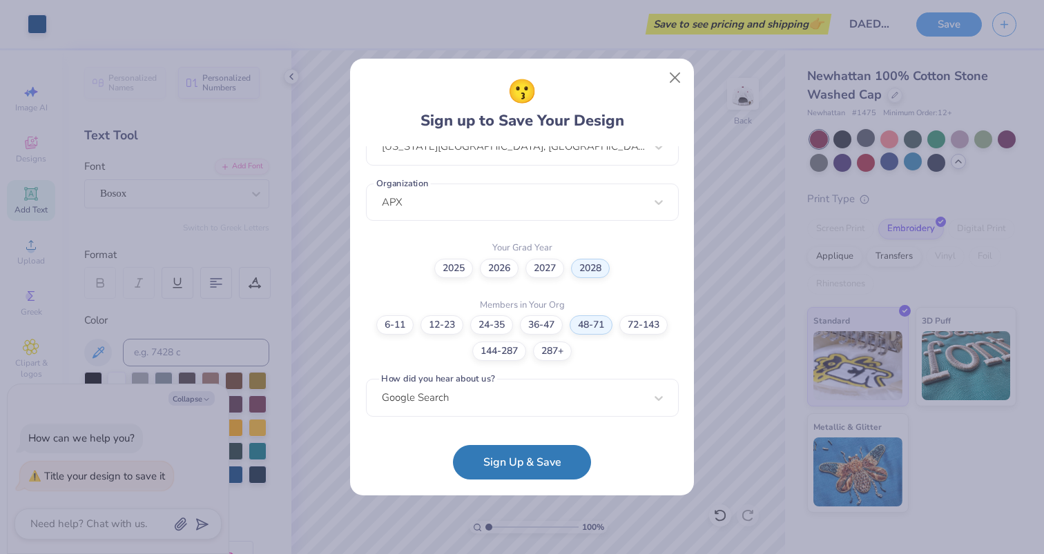
scroll to position [323, 0]
click at [489, 455] on button "Sign Up & Save" at bounding box center [522, 459] width 138 height 35
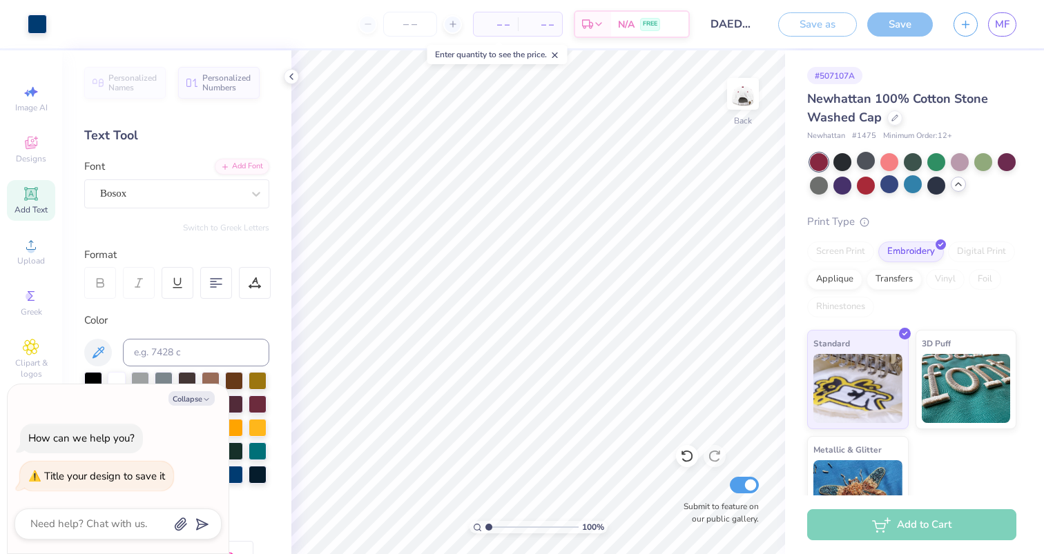
type textarea "x"
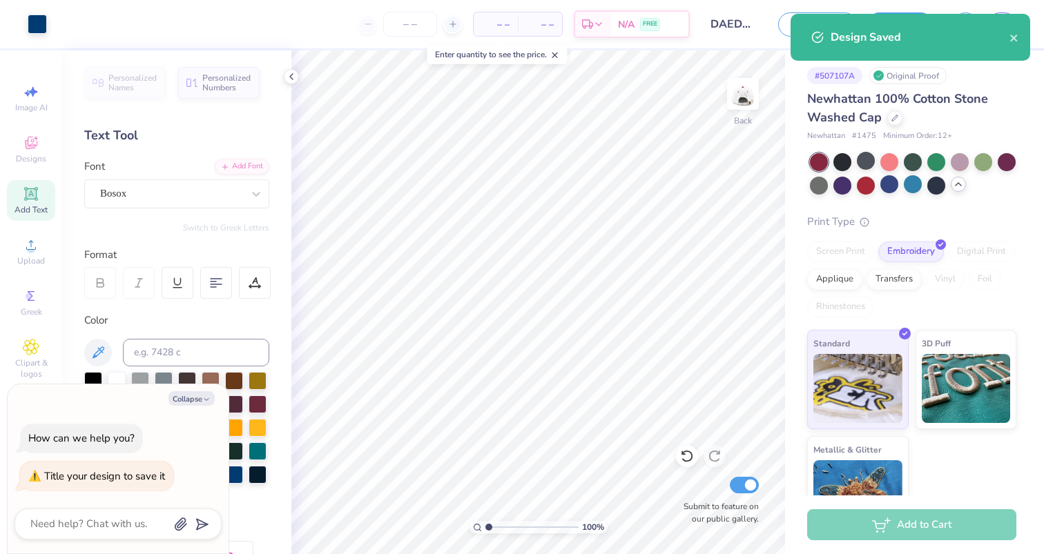
click at [877, 37] on div "Design Saved" at bounding box center [919, 37] width 179 height 17
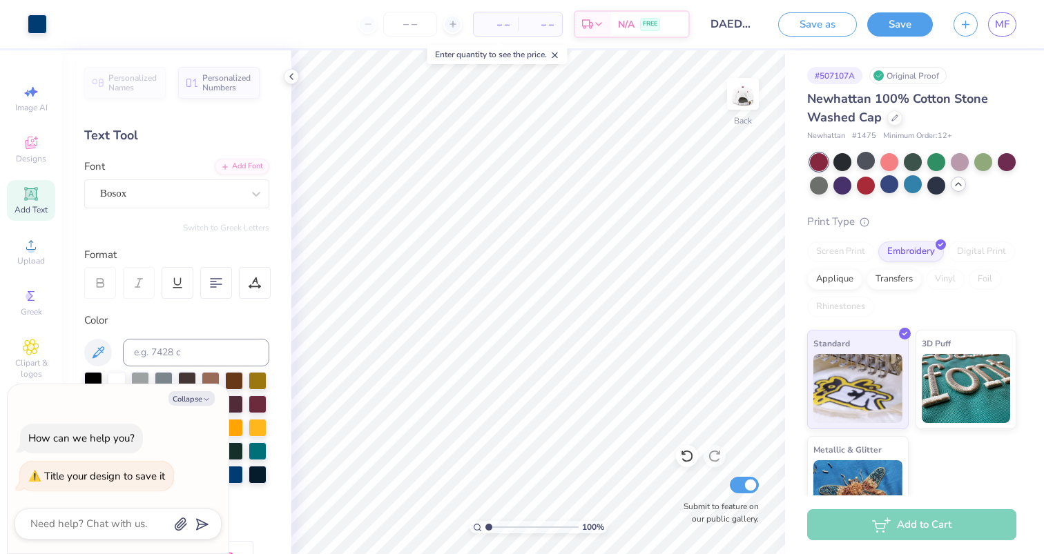
click at [485, 59] on div "Enter quantity to see the price." at bounding box center [497, 54] width 140 height 19
click at [515, 58] on div "Enter quantity to see the price." at bounding box center [497, 54] width 140 height 19
click at [558, 56] on icon at bounding box center [555, 55] width 10 height 10
